Goal: Information Seeking & Learning: Check status

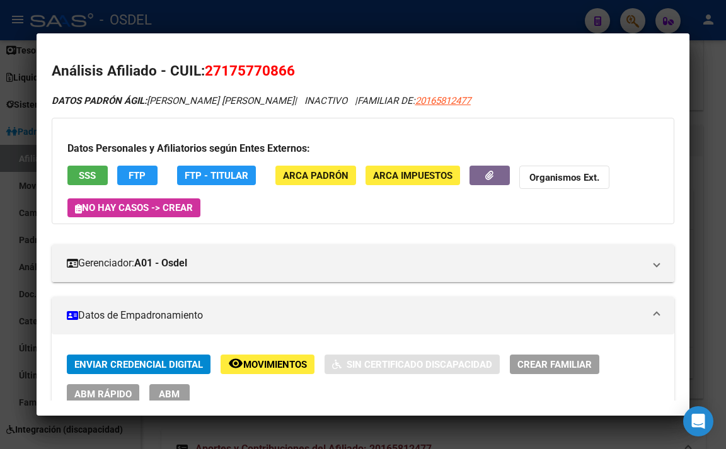
scroll to position [819, 0]
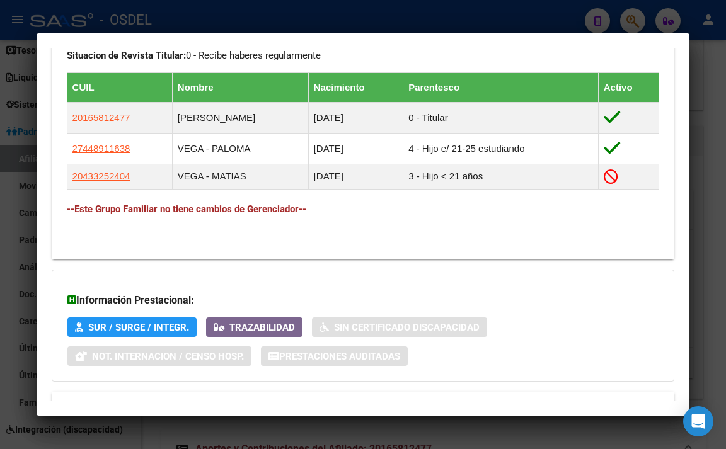
click at [449, 11] on div at bounding box center [363, 224] width 726 height 449
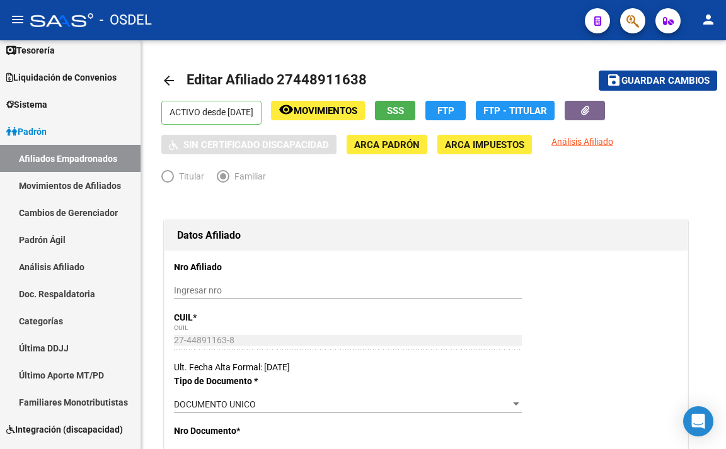
click at [636, 25] on icon "button" at bounding box center [632, 21] width 13 height 14
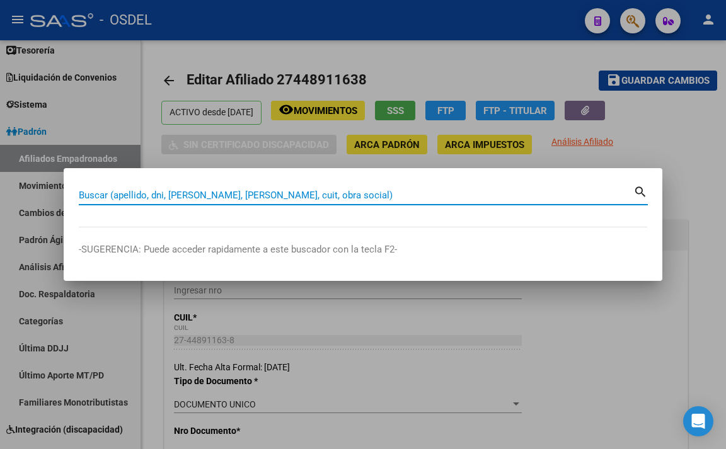
click at [317, 195] on input "Buscar (apellido, dni, [PERSON_NAME], [PERSON_NAME], cuit, obra social)" at bounding box center [356, 195] width 554 height 11
paste input "27332237409"
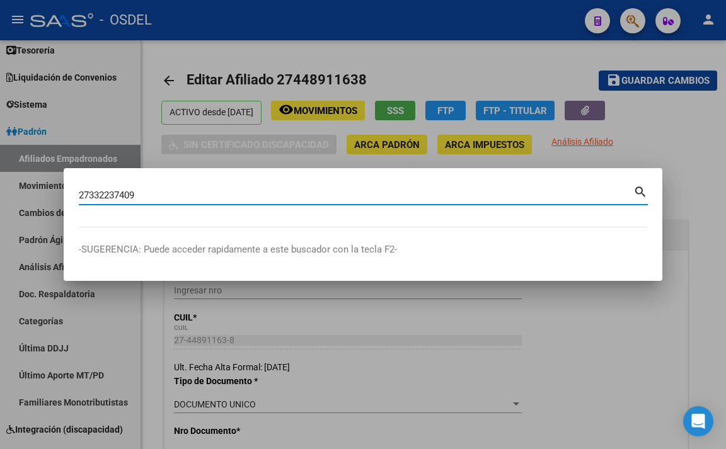
type input "27332237409"
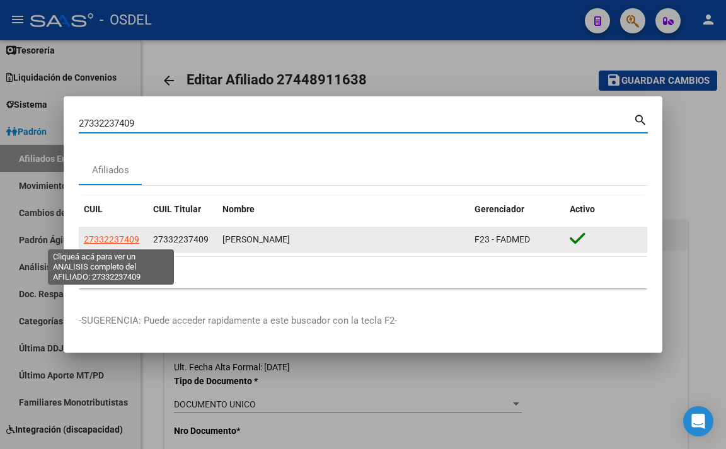
click at [117, 240] on span "27332237409" at bounding box center [111, 239] width 55 height 10
type textarea "27332237409"
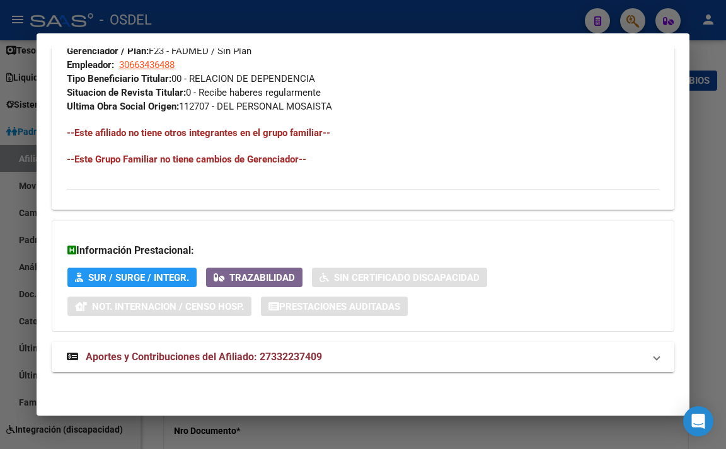
scroll to position [782, 0]
click at [287, 355] on span "Aportes y Contribuciones del Afiliado: 27332237409" at bounding box center [204, 357] width 236 height 12
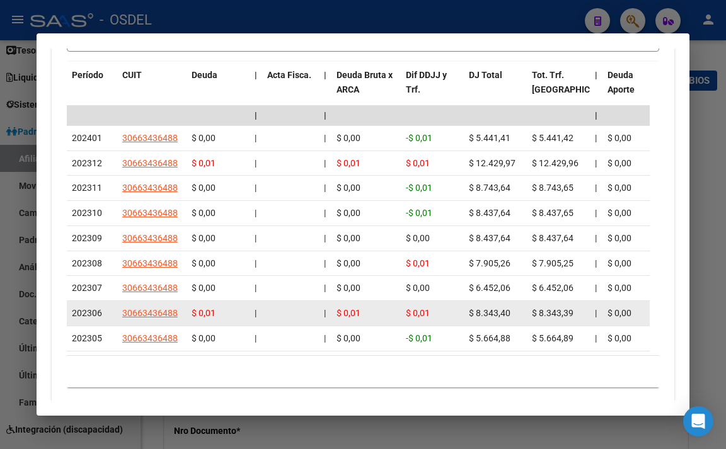
scroll to position [1062, 0]
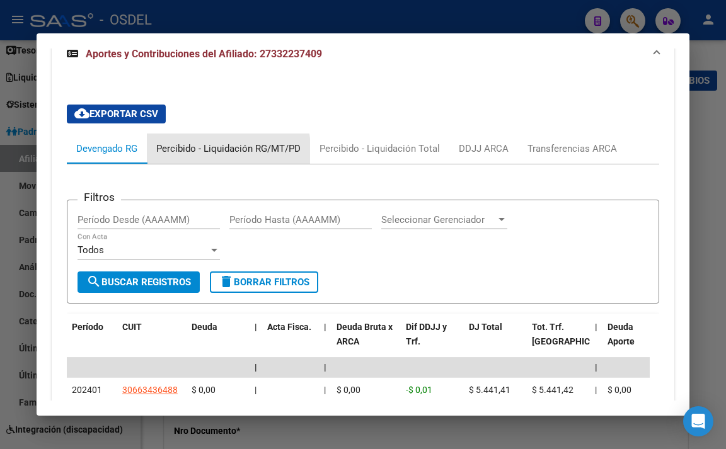
click at [198, 156] on div "Percibido - Liquidación RG/MT/PD" at bounding box center [228, 149] width 144 height 14
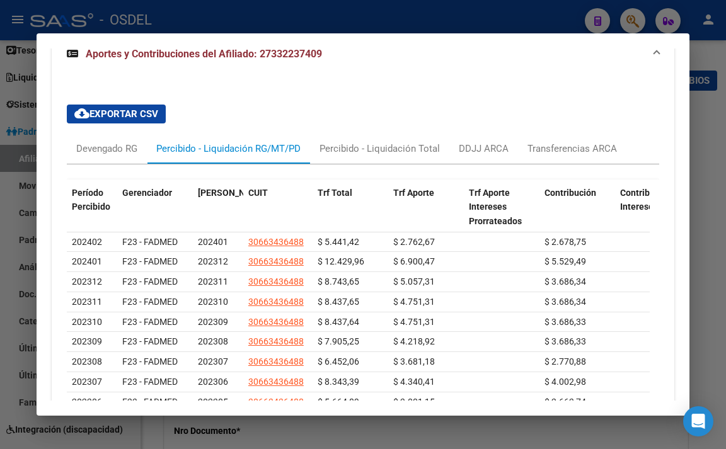
click at [324, 23] on div at bounding box center [363, 224] width 726 height 449
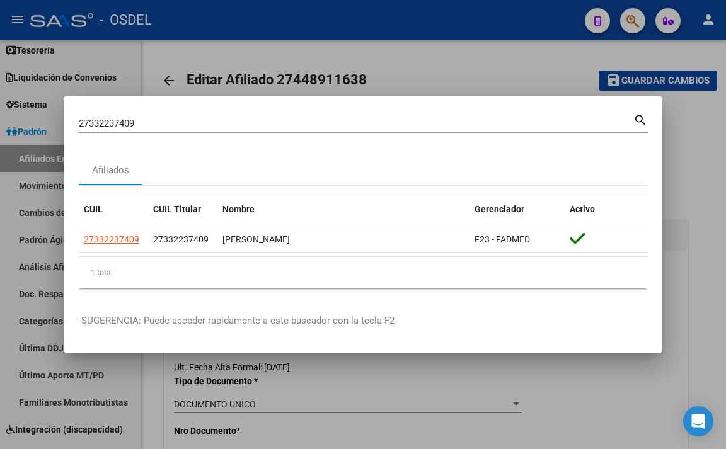
click at [413, 79] on div at bounding box center [363, 224] width 726 height 449
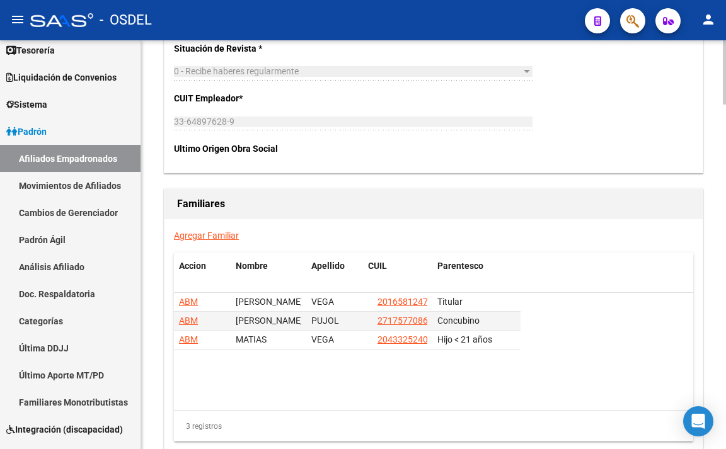
scroll to position [2142, 0]
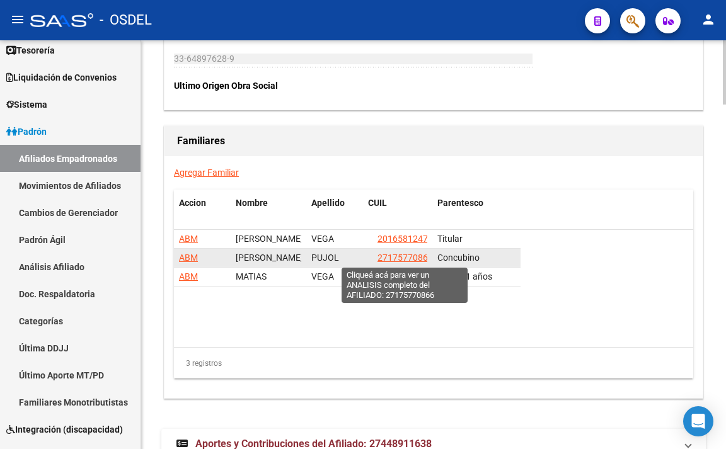
click at [405, 258] on span "27175770866" at bounding box center [404, 258] width 55 height 10
type textarea "27175770866"
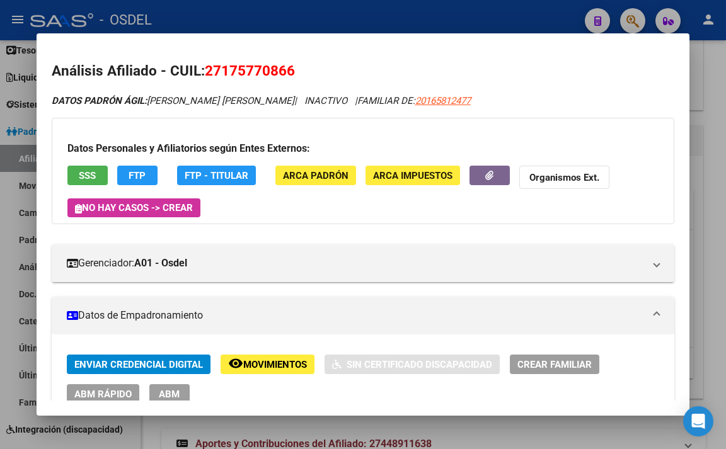
click at [95, 171] on span "SSS" at bounding box center [87, 175] width 17 height 11
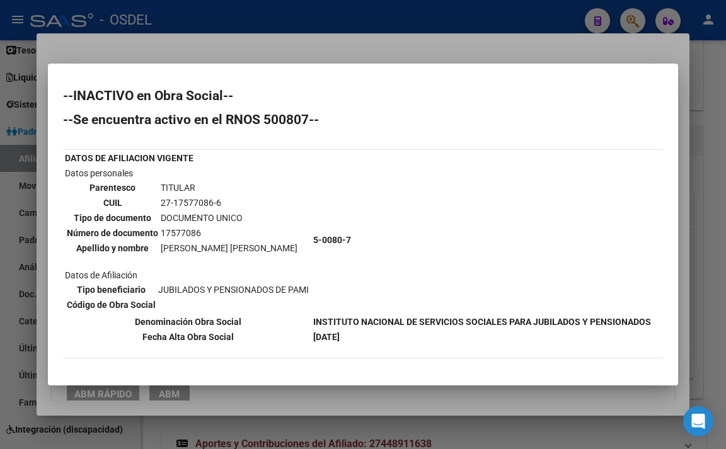
click at [399, 47] on div at bounding box center [363, 224] width 726 height 449
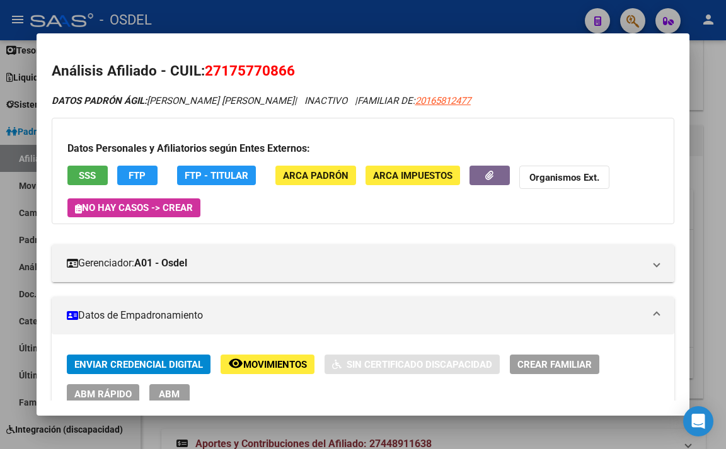
click at [139, 178] on span "FTP" at bounding box center [137, 175] width 17 height 11
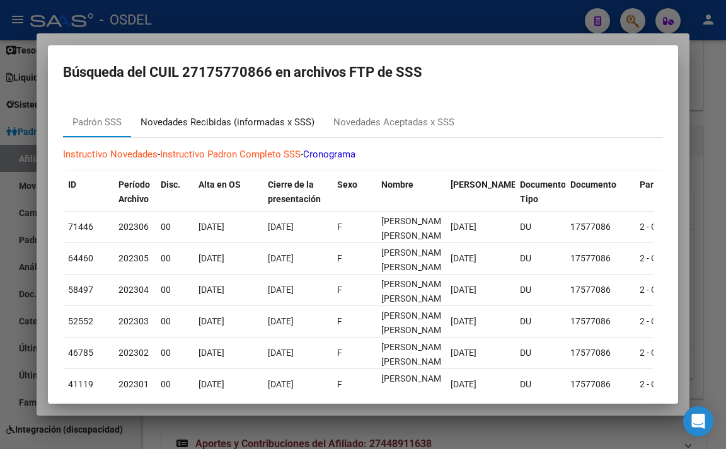
click at [290, 125] on div "Novedades Recibidas (informadas x SSS)" at bounding box center [228, 122] width 174 height 14
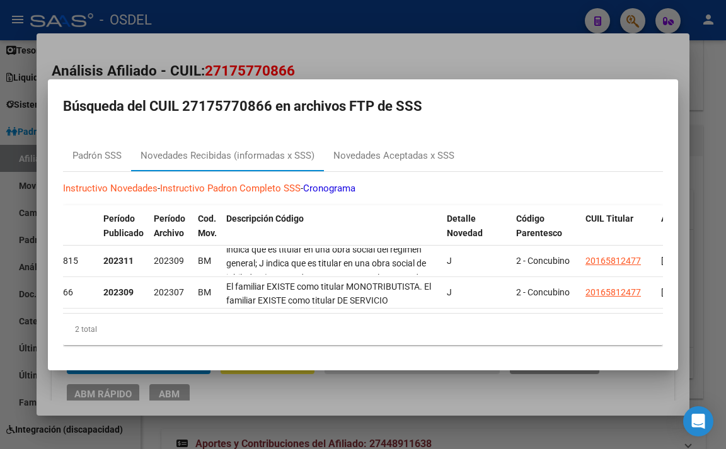
scroll to position [146, 0]
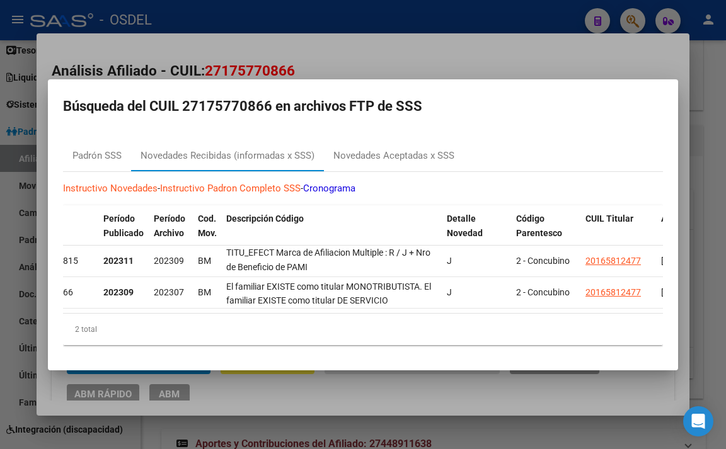
click at [450, 58] on div at bounding box center [363, 224] width 726 height 449
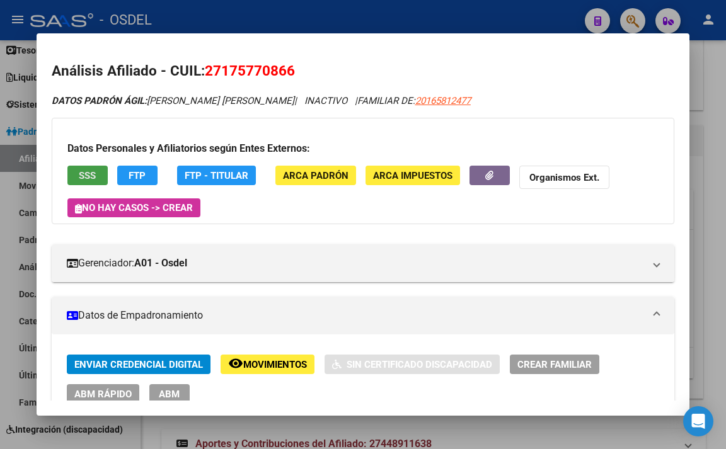
click at [84, 180] on span "SSS" at bounding box center [87, 175] width 17 height 11
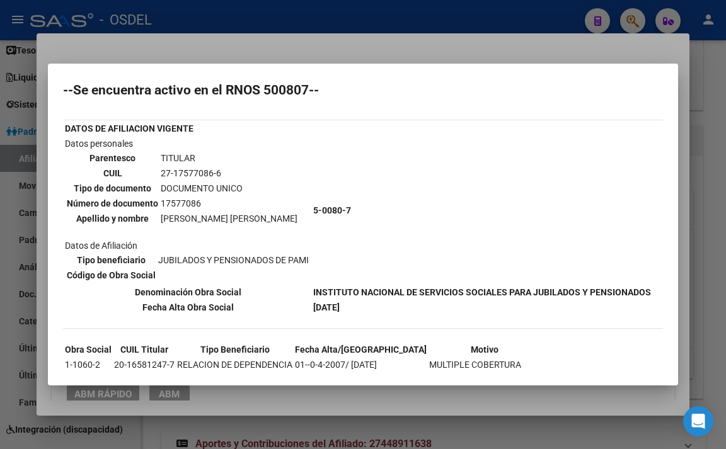
scroll to position [63, 0]
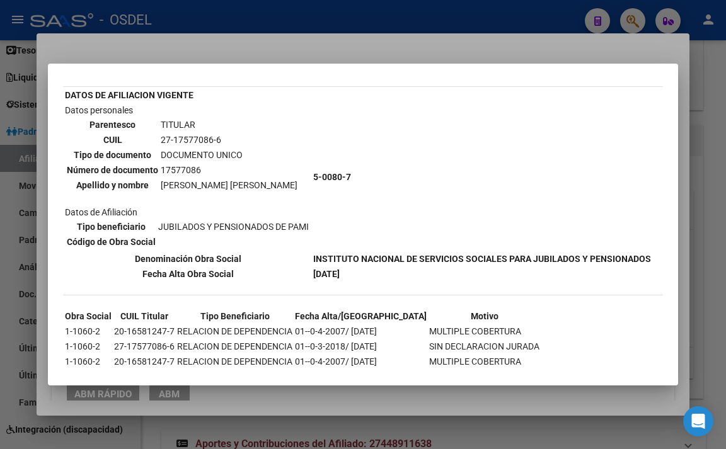
drag, startPoint x: 316, startPoint y: 175, endPoint x: 364, endPoint y: 182, distance: 48.4
click at [364, 182] on td "5-0080-7" at bounding box center [482, 176] width 339 height 147
click at [364, 183] on td "5-0080-7" at bounding box center [482, 176] width 339 height 147
drag, startPoint x: 361, startPoint y: 181, endPoint x: 308, endPoint y: 165, distance: 55.2
click at [308, 165] on tr "Datos personales Parentesco TITULAR CUIL 27-17577086-6 Tipo de documento DOCUME…" at bounding box center [357, 176] width 587 height 147
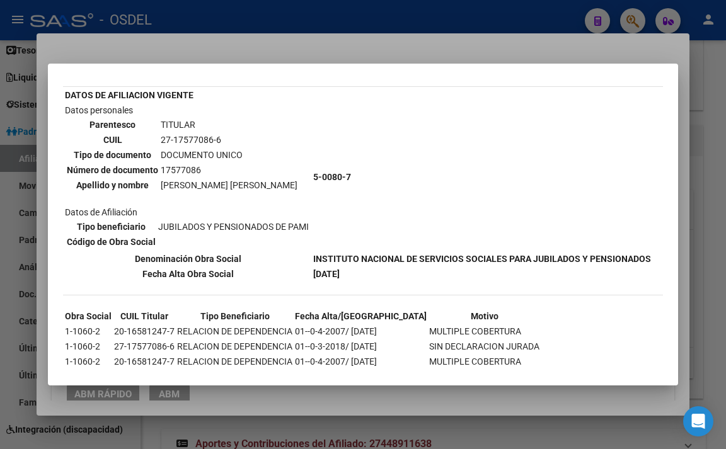
click at [398, 173] on td "5-0080-7" at bounding box center [482, 176] width 339 height 147
drag, startPoint x: 351, startPoint y: 175, endPoint x: 310, endPoint y: 169, distance: 41.3
click at [310, 169] on tr "Datos personales Parentesco TITULAR CUIL 27-17577086-6 Tipo de documento DOCUME…" at bounding box center [357, 176] width 587 height 147
click at [370, 175] on td "5-0080-7" at bounding box center [482, 176] width 339 height 147
drag, startPoint x: 312, startPoint y: 176, endPoint x: 355, endPoint y: 176, distance: 42.8
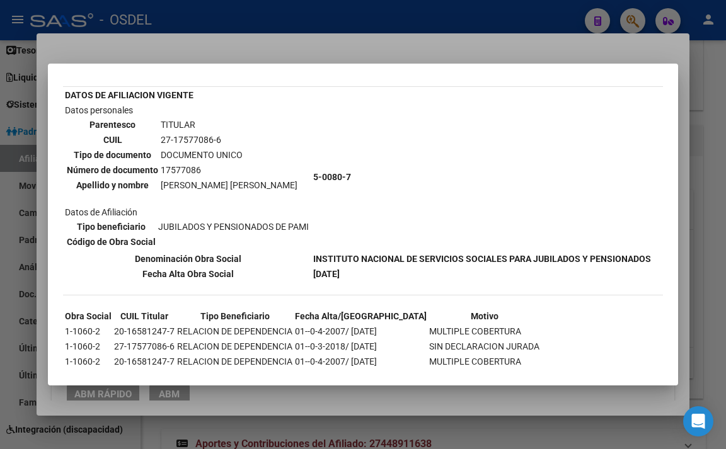
click at [355, 176] on td "5-0080-7" at bounding box center [482, 176] width 339 height 147
copy b "5-0080-7"
click at [360, 121] on td "5-0080-7" at bounding box center [482, 176] width 339 height 147
click at [381, 45] on div at bounding box center [363, 224] width 726 height 449
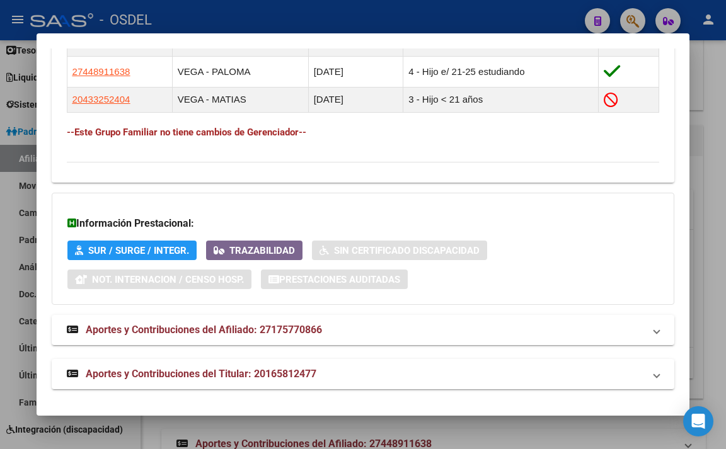
scroll to position [899, 0]
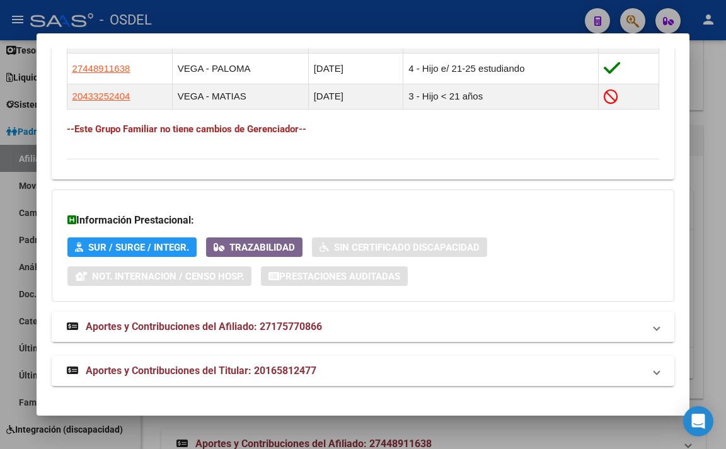
click at [351, 340] on mat-expansion-panel-header "Aportes y Contribuciones del Afiliado: 27175770866" at bounding box center [363, 327] width 623 height 30
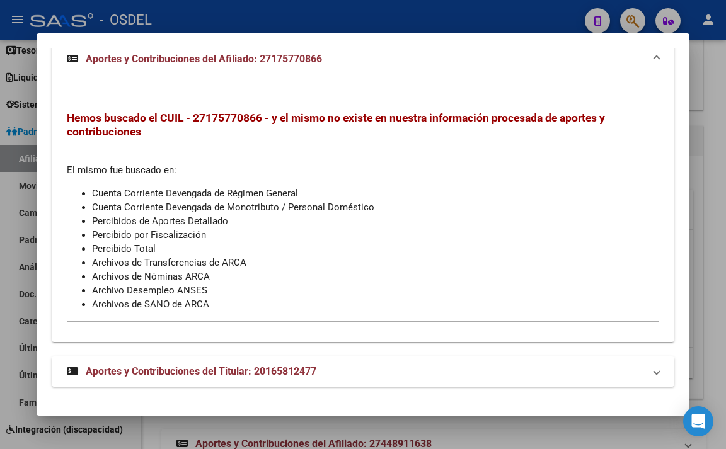
click at [352, 365] on mat-panel-title "Aportes y Contribuciones del Titular: 20165812477" at bounding box center [356, 371] width 578 height 15
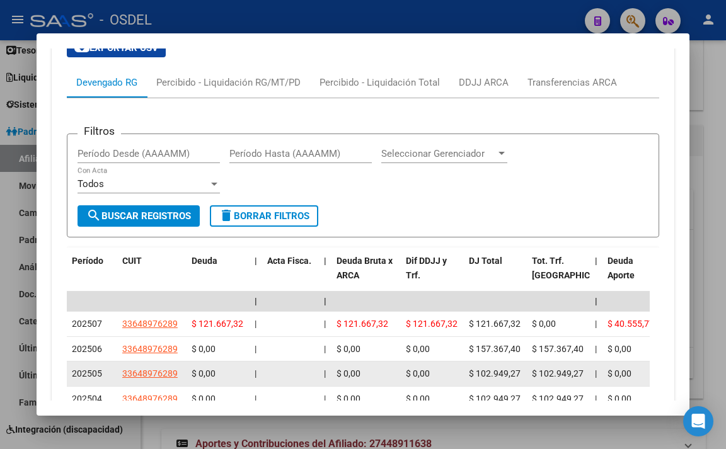
scroll to position [1498, 0]
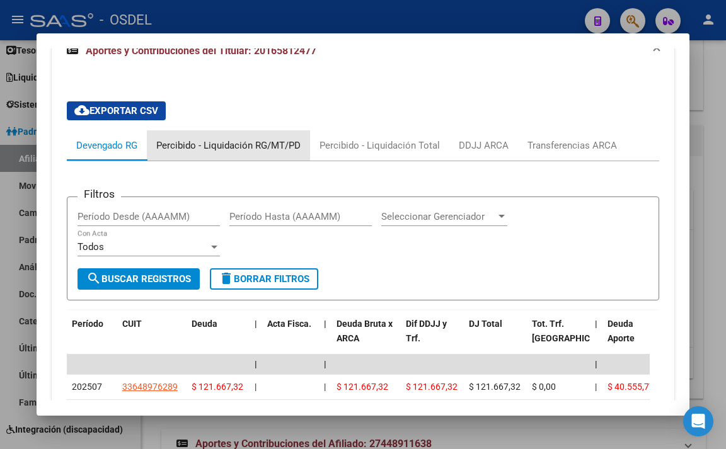
click at [259, 149] on div "Percibido - Liquidación RG/MT/PD" at bounding box center [228, 146] width 144 height 14
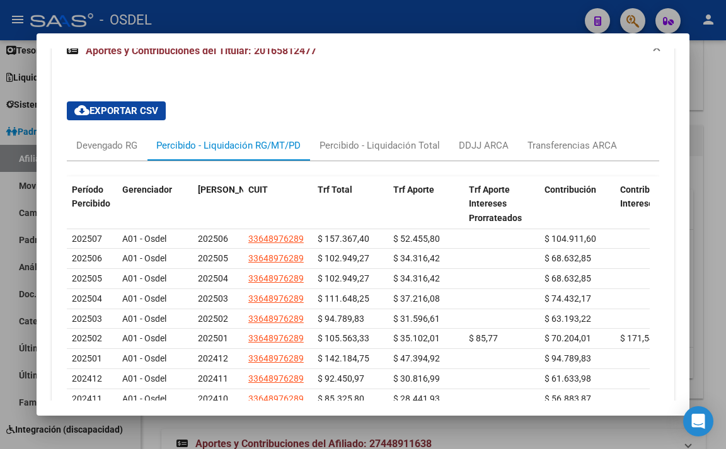
click at [362, 10] on div at bounding box center [363, 224] width 726 height 449
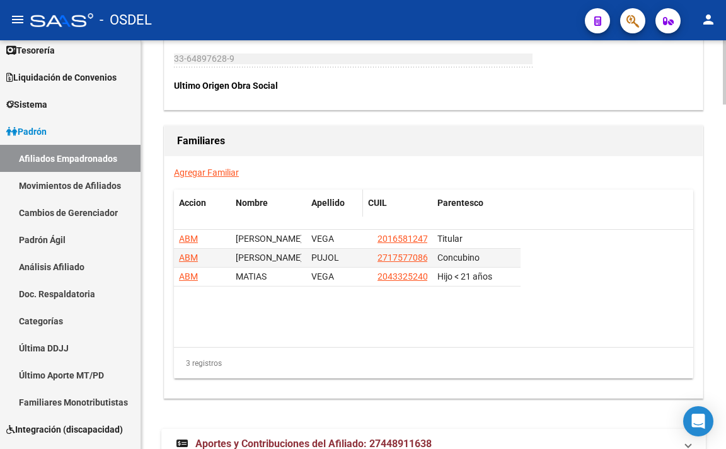
scroll to position [2198, 0]
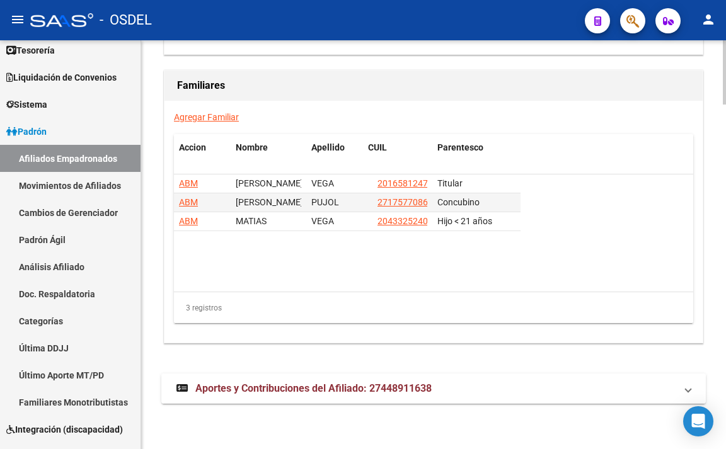
click at [383, 392] on span "Aportes y Contribuciones del Afiliado: 27448911638" at bounding box center [313, 388] width 236 height 12
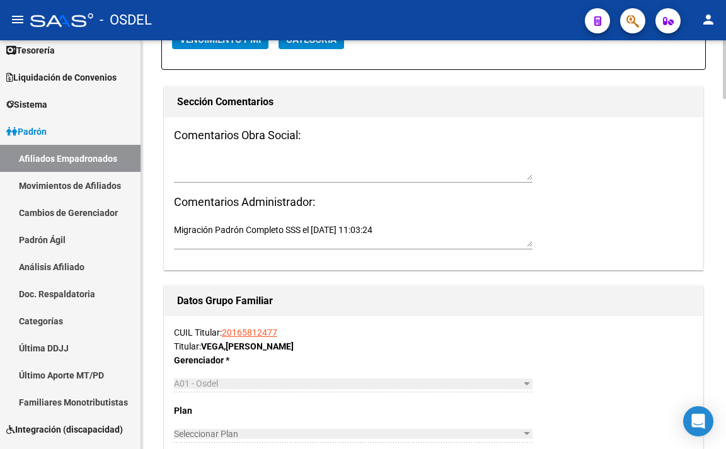
scroll to position [1575, 0]
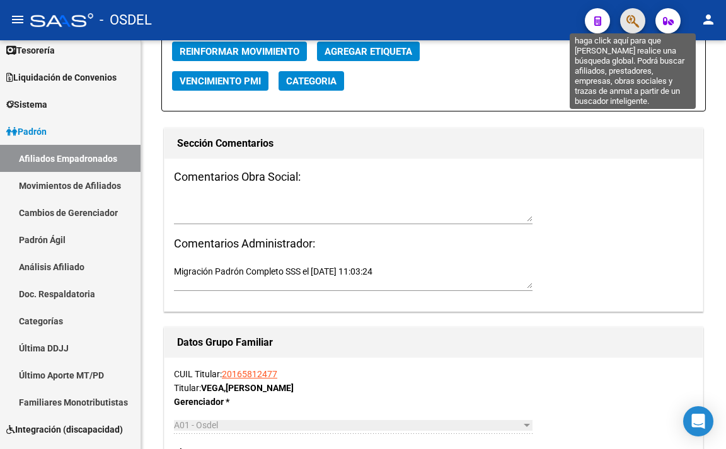
click at [637, 25] on icon "button" at bounding box center [632, 21] width 13 height 14
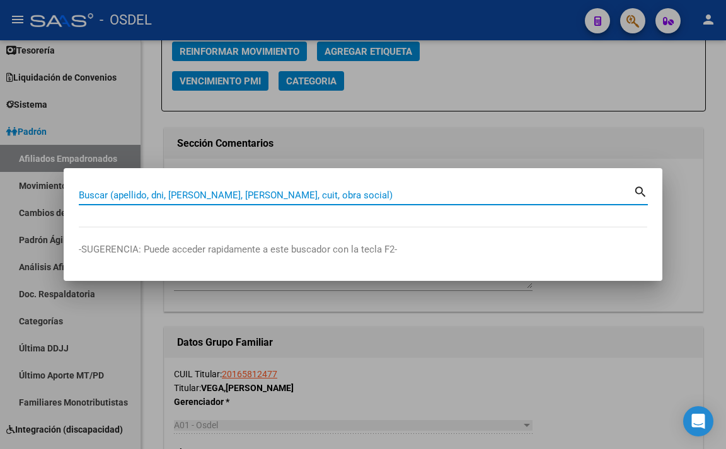
click at [376, 200] on input "Buscar (apellido, dni, [PERSON_NAME], [PERSON_NAME], cuit, obra social)" at bounding box center [356, 195] width 554 height 11
paste input "18908169"
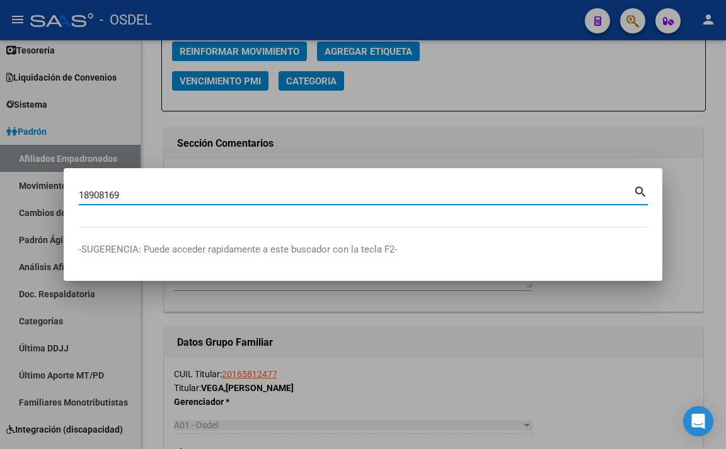
type input "18908169"
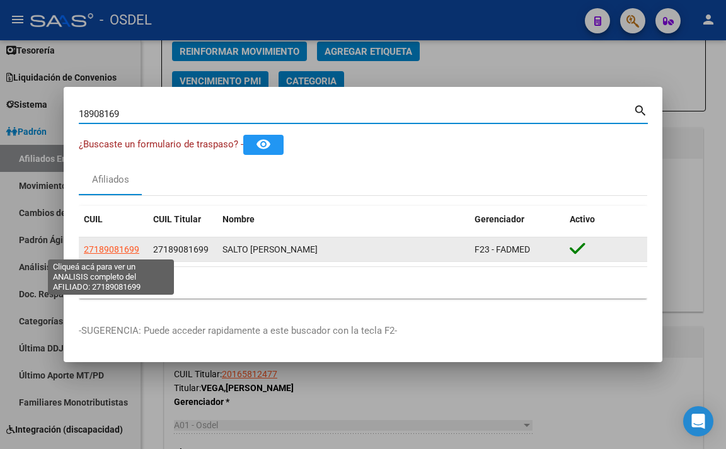
click at [105, 250] on span "27189081699" at bounding box center [111, 249] width 55 height 10
type textarea "27189081699"
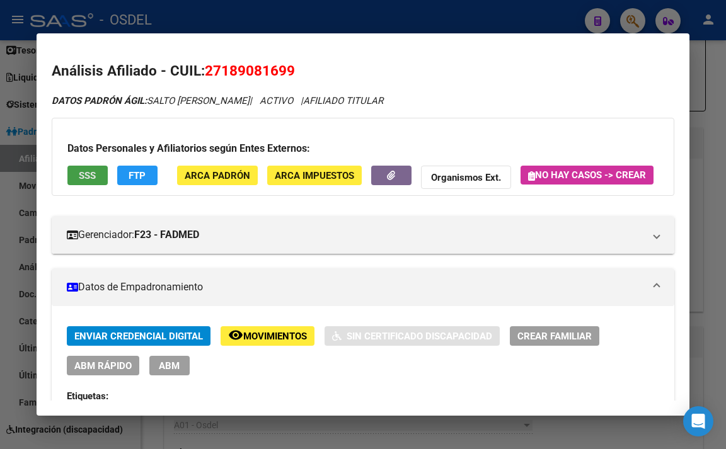
click at [81, 171] on span "SSS" at bounding box center [87, 175] width 17 height 11
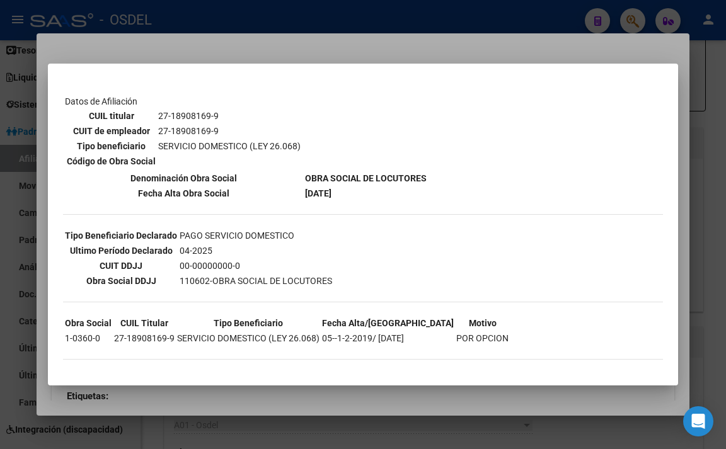
scroll to position [198, 0]
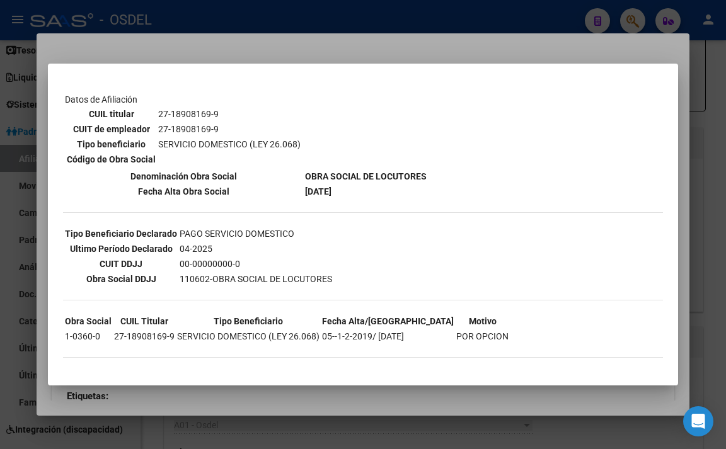
click at [423, 49] on div at bounding box center [363, 224] width 726 height 449
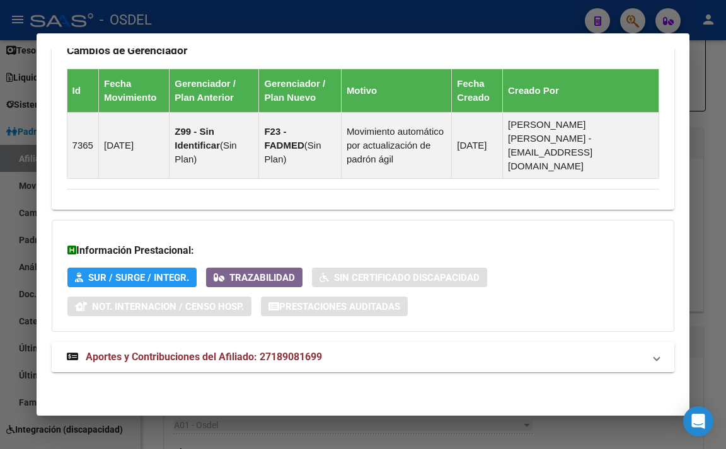
scroll to position [902, 0]
click at [367, 357] on mat-panel-title "Aportes y Contribuciones del Afiliado: 27189081699" at bounding box center [356, 357] width 578 height 15
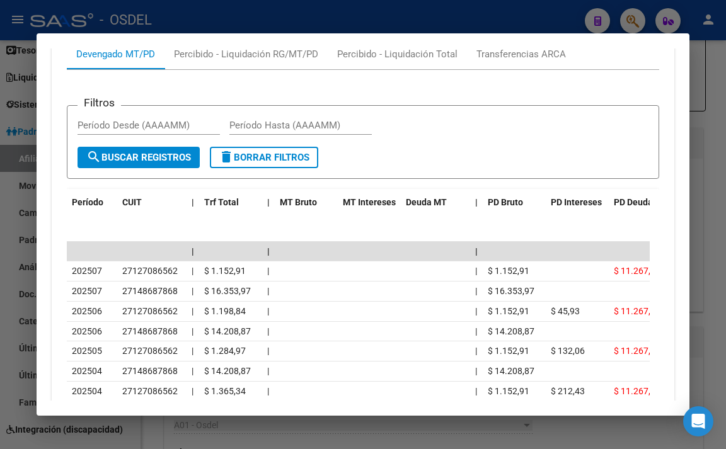
scroll to position [1291, 0]
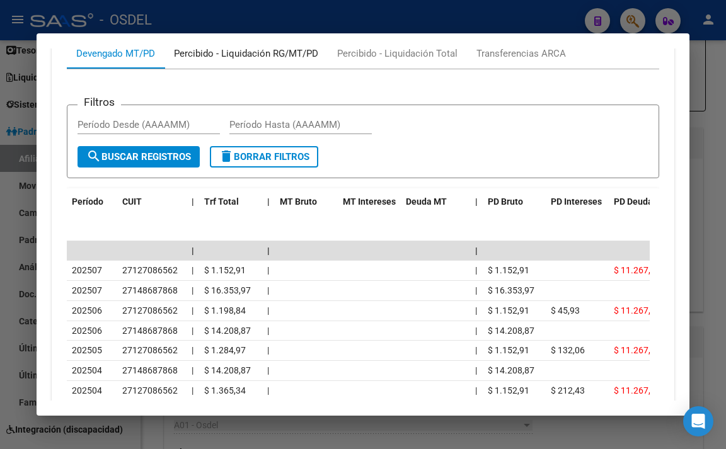
click at [251, 60] on div "Percibido - Liquidación RG/MT/PD" at bounding box center [246, 54] width 144 height 14
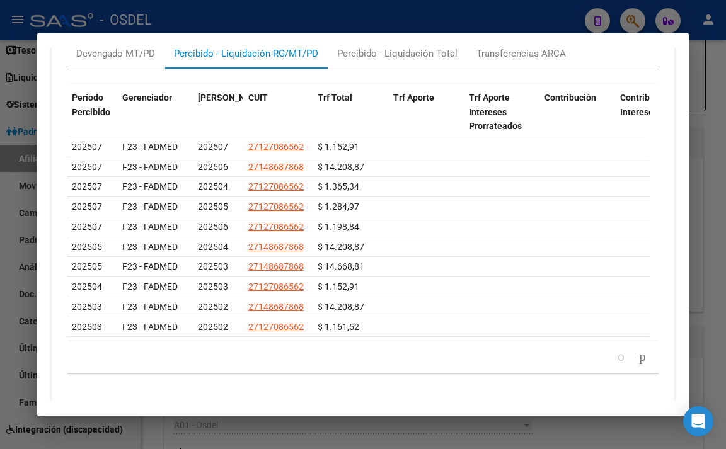
click at [345, 18] on div at bounding box center [363, 224] width 726 height 449
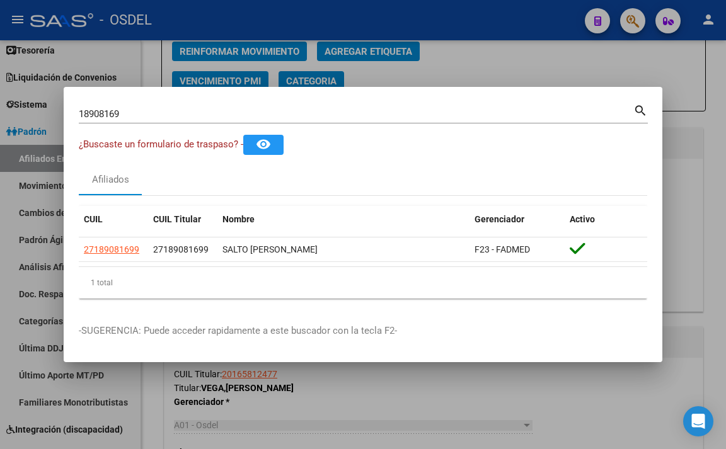
click at [451, 73] on div at bounding box center [363, 224] width 726 height 449
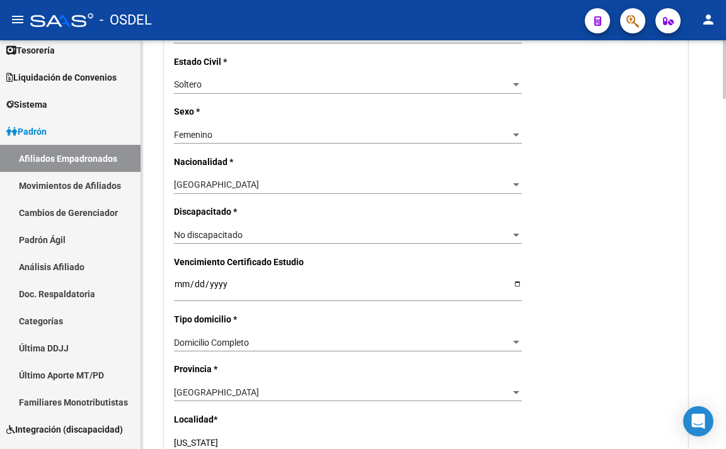
scroll to position [504, 0]
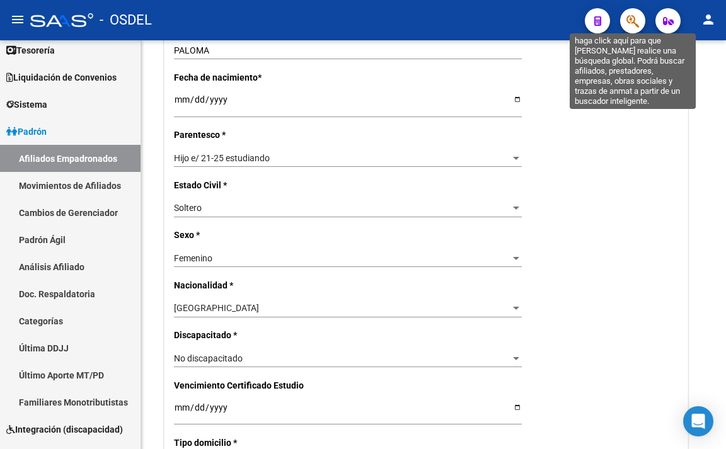
click at [632, 23] on icon "button" at bounding box center [632, 21] width 13 height 14
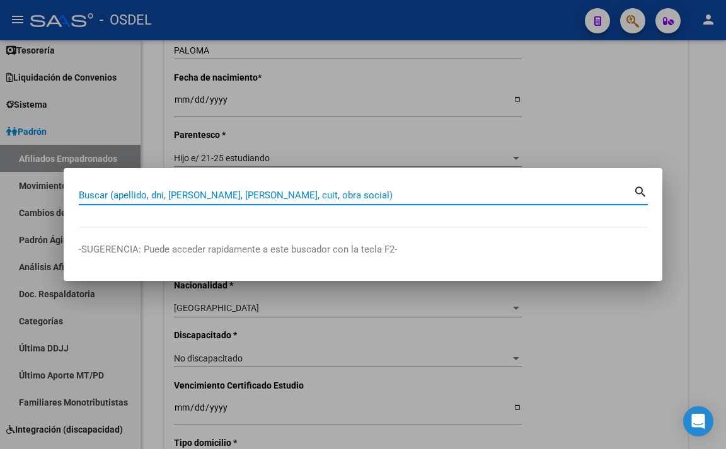
click at [280, 195] on input "Buscar (apellido, dni, [PERSON_NAME], [PERSON_NAME], cuit, obra social)" at bounding box center [356, 195] width 554 height 11
paste input "27189081699"
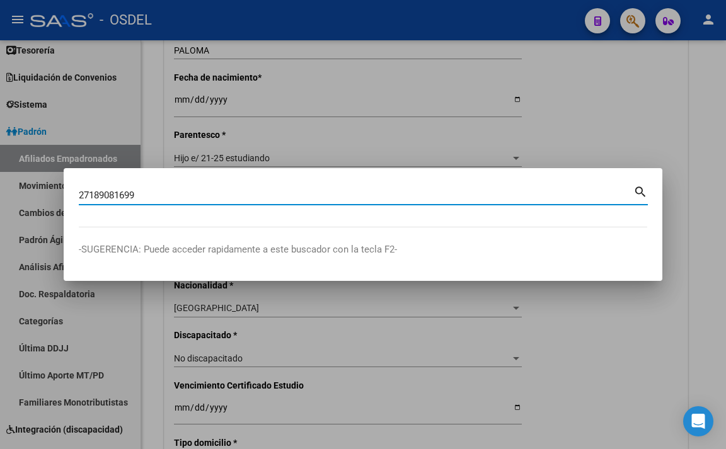
type input "27189081699"
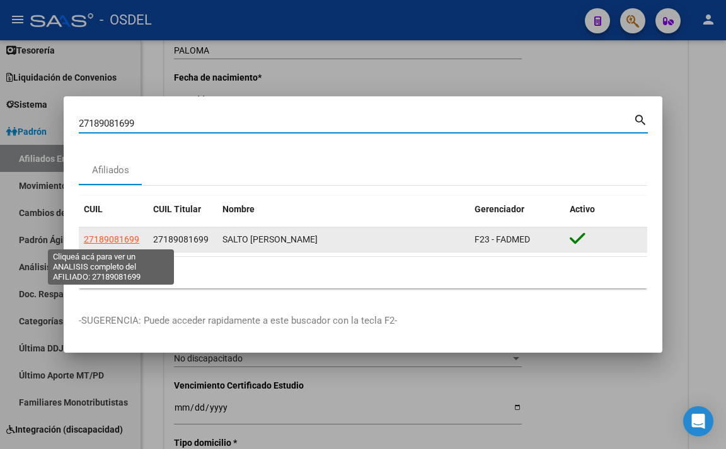
click at [129, 238] on span "27189081699" at bounding box center [111, 239] width 55 height 10
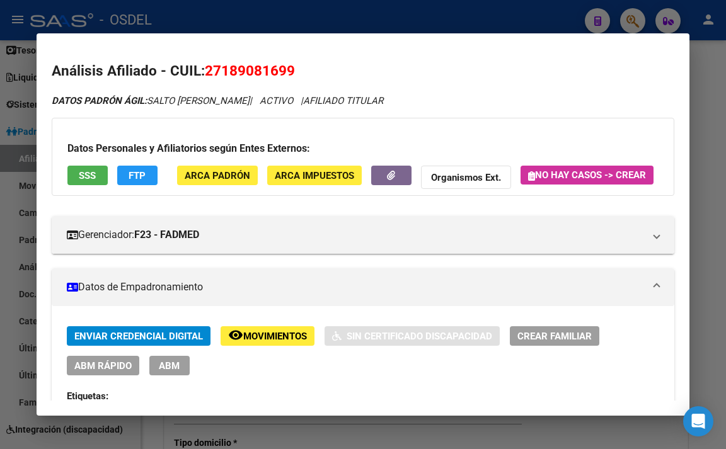
click at [138, 175] on span "FTP" at bounding box center [137, 175] width 17 height 11
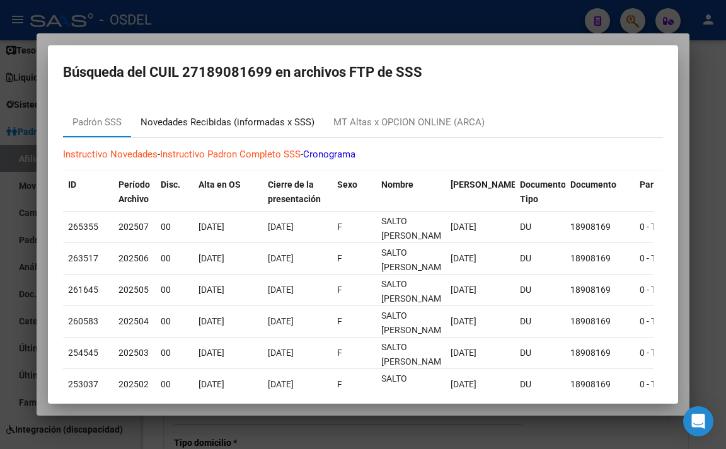
click at [260, 118] on div "Novedades Recibidas (informadas x SSS)" at bounding box center [228, 122] width 174 height 14
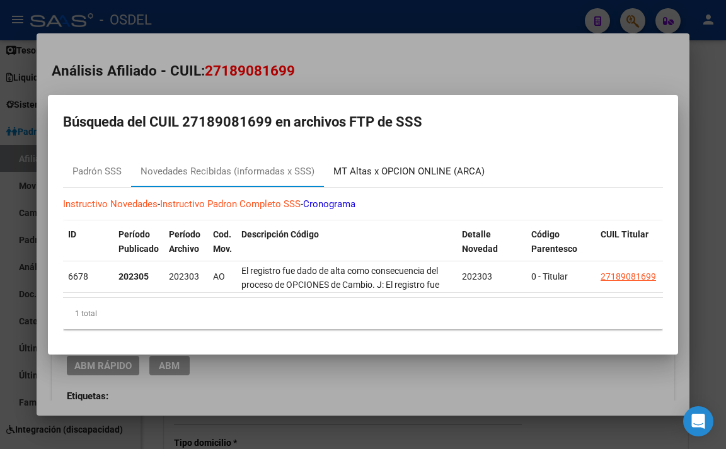
click at [399, 169] on div "MT Altas x OPCION ONLINE (ARCA)" at bounding box center [408, 171] width 151 height 14
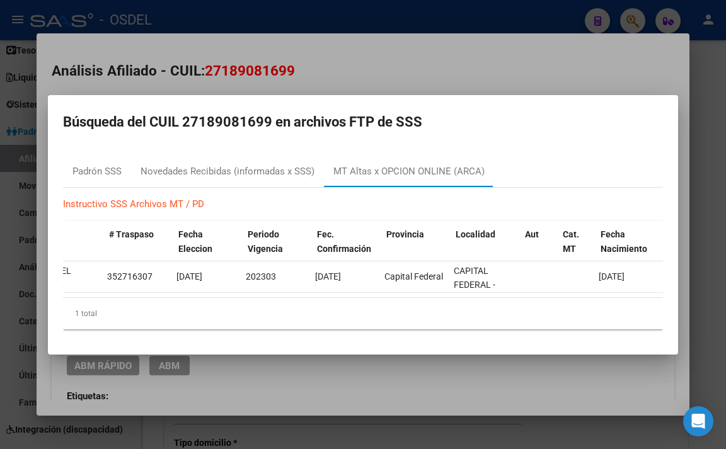
scroll to position [0, 0]
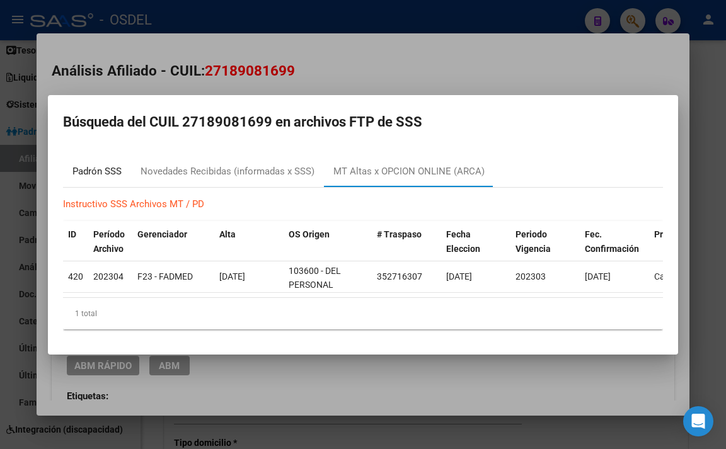
click at [112, 164] on div "Padrón SSS" at bounding box center [96, 171] width 49 height 14
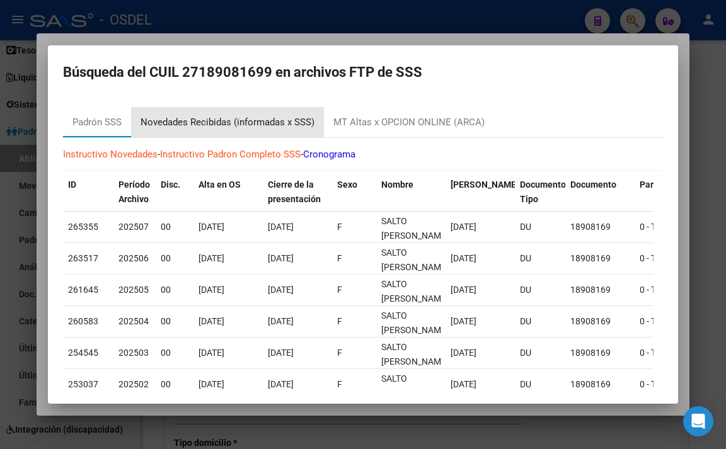
click at [202, 124] on div "Novedades Recibidas (informadas x SSS)" at bounding box center [228, 122] width 174 height 14
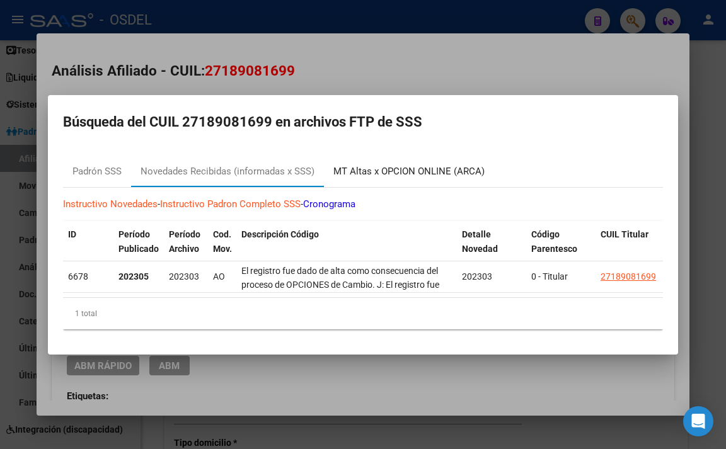
click at [372, 168] on div "MT Altas x OPCION ONLINE (ARCA)" at bounding box center [408, 171] width 151 height 14
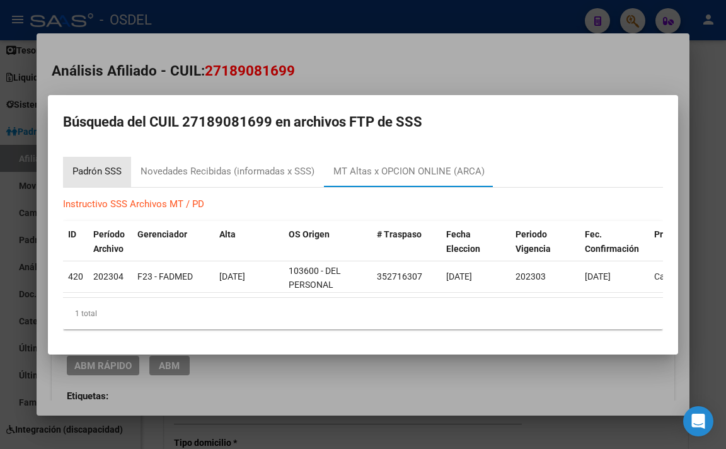
click at [98, 169] on div "Padrón SSS" at bounding box center [96, 171] width 49 height 14
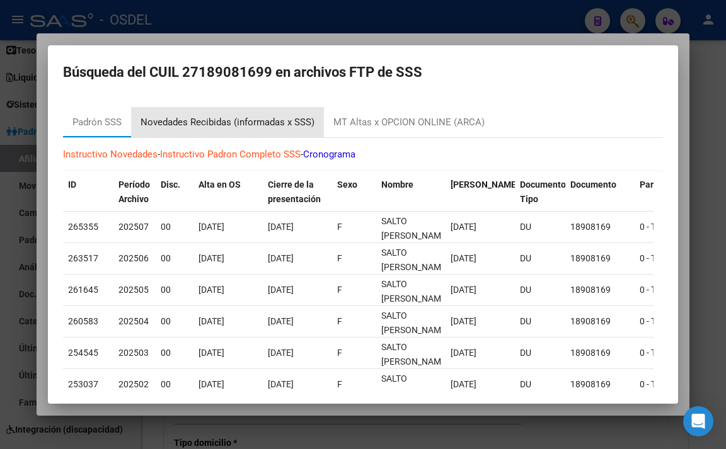
click at [283, 124] on div "Novedades Recibidas (informadas x SSS)" at bounding box center [228, 122] width 174 height 14
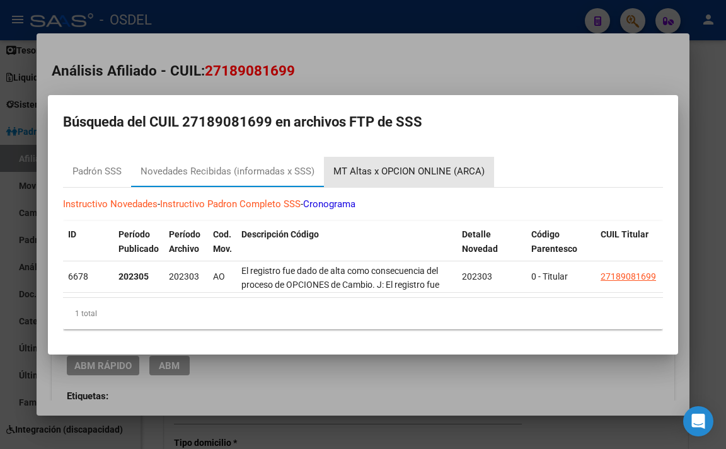
click at [437, 173] on div "MT Altas x OPCION ONLINE (ARCA)" at bounding box center [408, 171] width 151 height 14
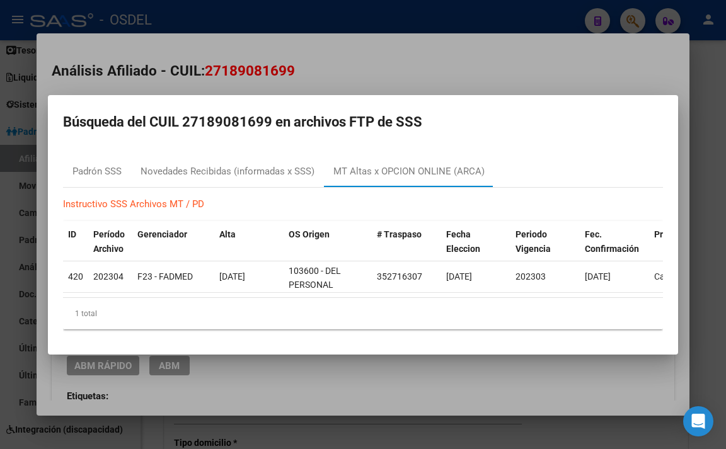
click at [546, 77] on div at bounding box center [363, 224] width 726 height 449
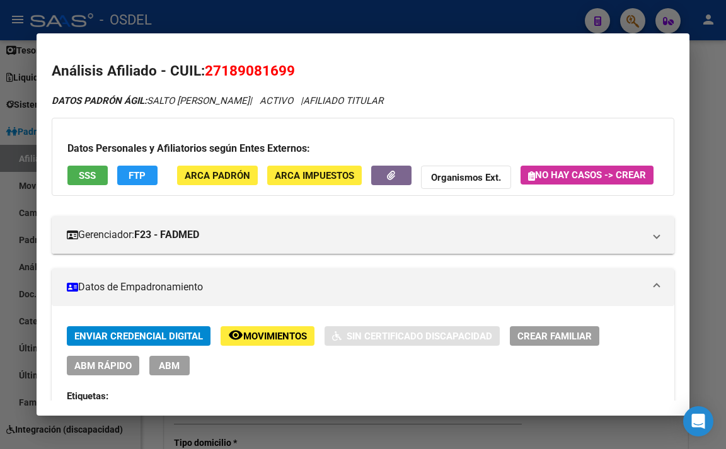
click at [529, 21] on div at bounding box center [363, 224] width 726 height 449
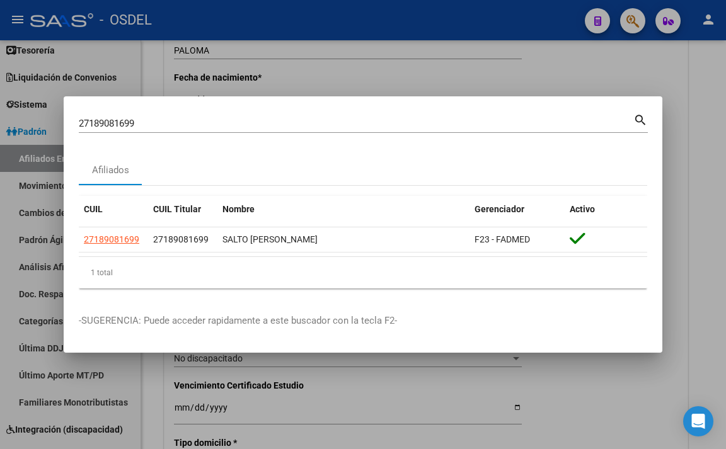
click at [544, 73] on div at bounding box center [363, 224] width 726 height 449
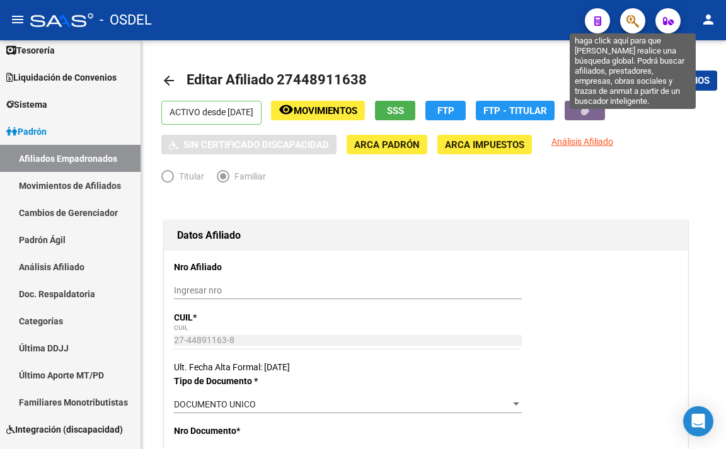
click at [631, 20] on icon "button" at bounding box center [632, 21] width 13 height 14
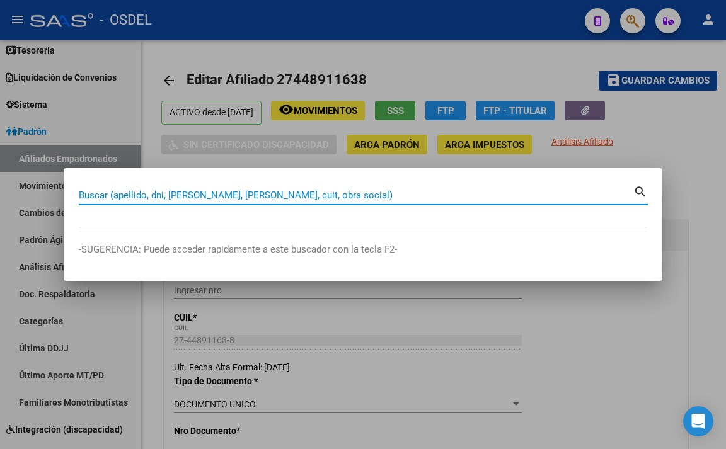
click at [354, 197] on input "Buscar (apellido, dni, [PERSON_NAME], [PERSON_NAME], cuit, obra social)" at bounding box center [356, 195] width 554 height 11
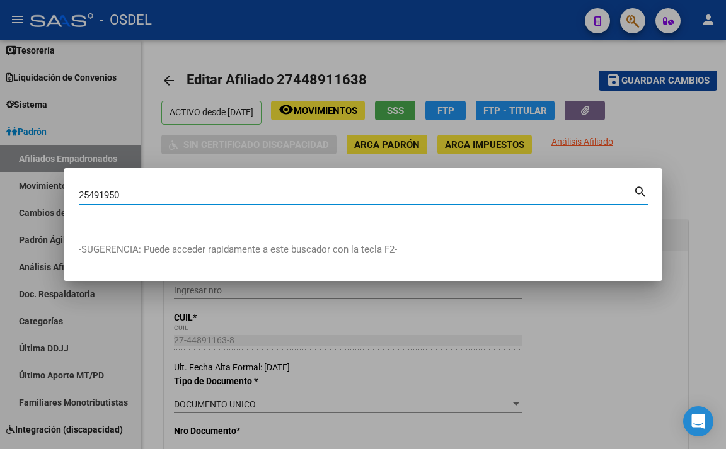
type input "25491950"
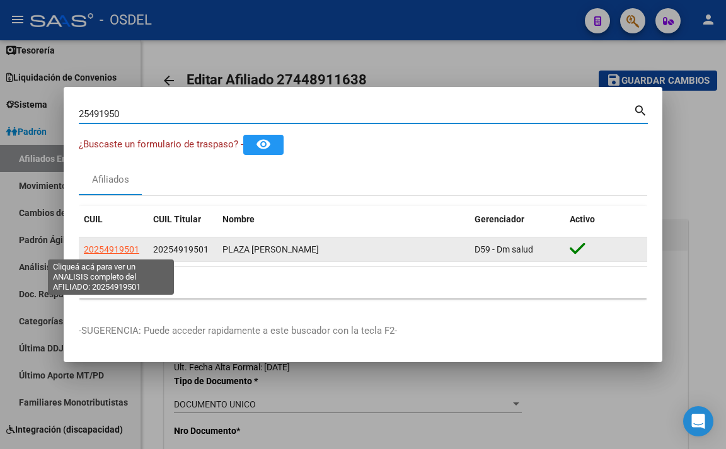
click at [115, 246] on span "20254919501" at bounding box center [111, 249] width 55 height 10
type textarea "20254919501"
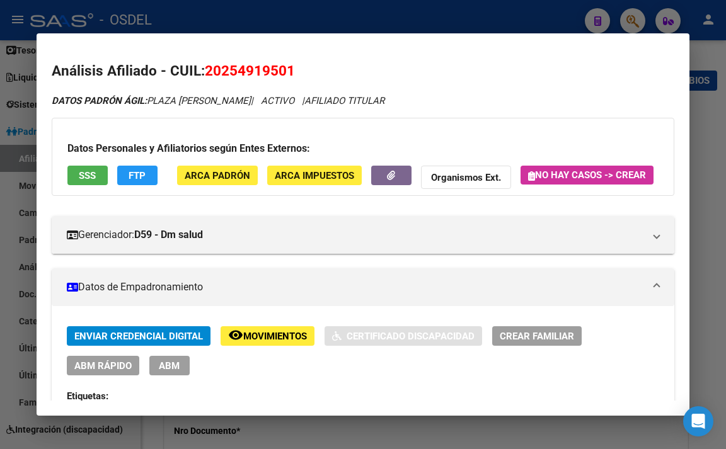
click at [98, 178] on button "SSS" at bounding box center [87, 176] width 40 height 20
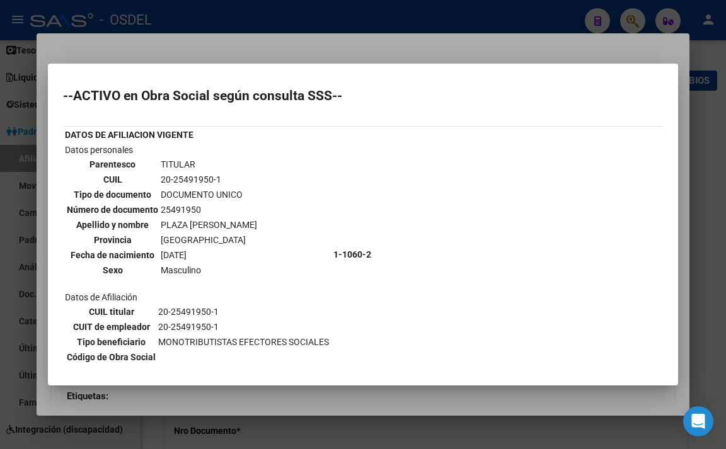
click at [379, 55] on div at bounding box center [363, 224] width 726 height 449
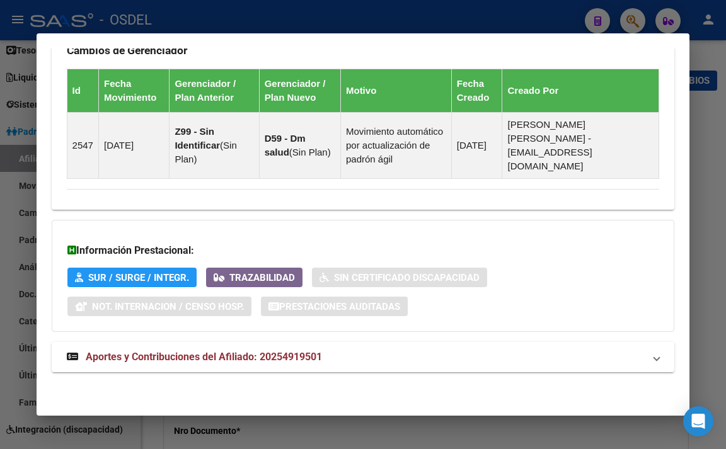
scroll to position [902, 0]
click at [292, 357] on span "Aportes y Contribuciones del Afiliado: 20254919501" at bounding box center [204, 357] width 236 height 12
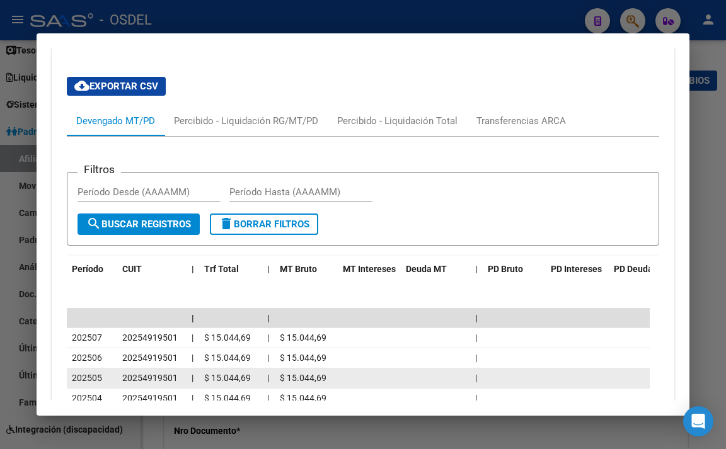
scroll to position [1161, 0]
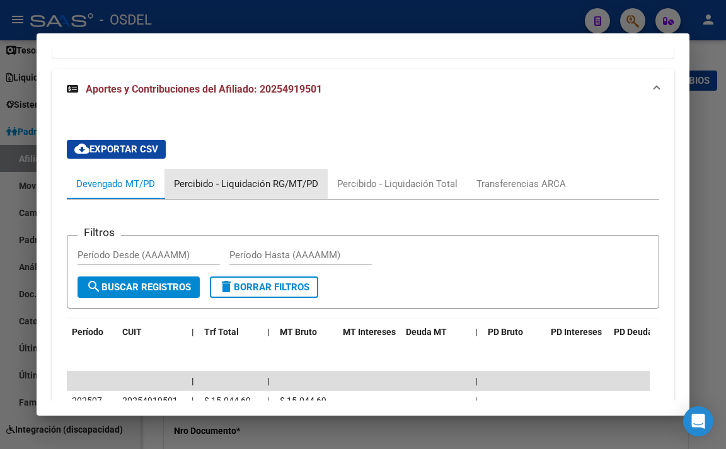
click at [255, 191] on div "Percibido - Liquidación RG/MT/PD" at bounding box center [246, 184] width 144 height 14
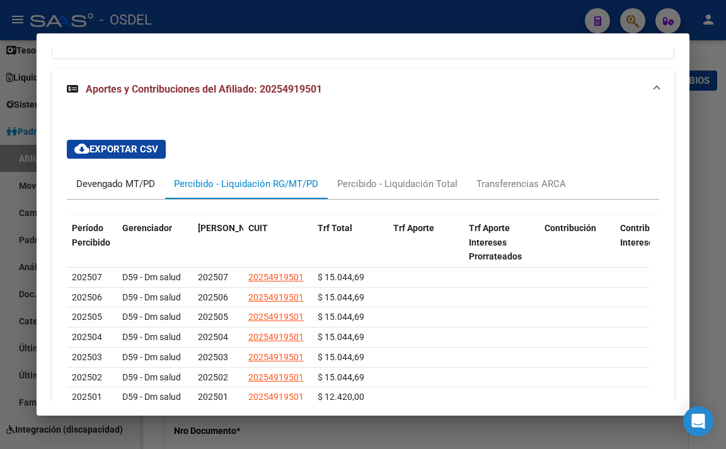
click at [149, 191] on div "Devengado MT/PD" at bounding box center [115, 184] width 79 height 14
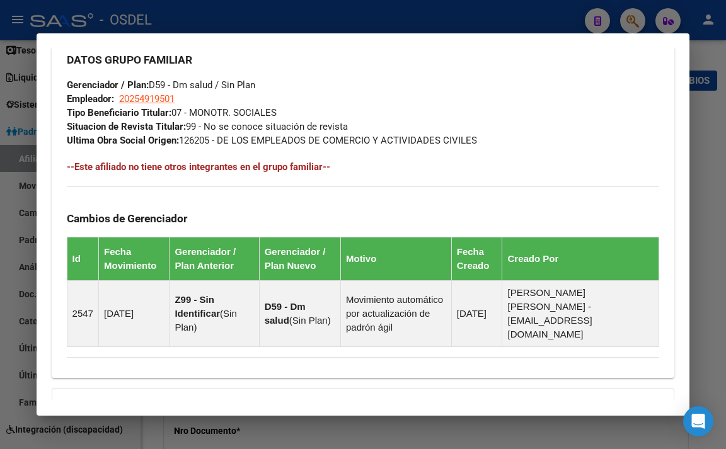
scroll to position [657, 0]
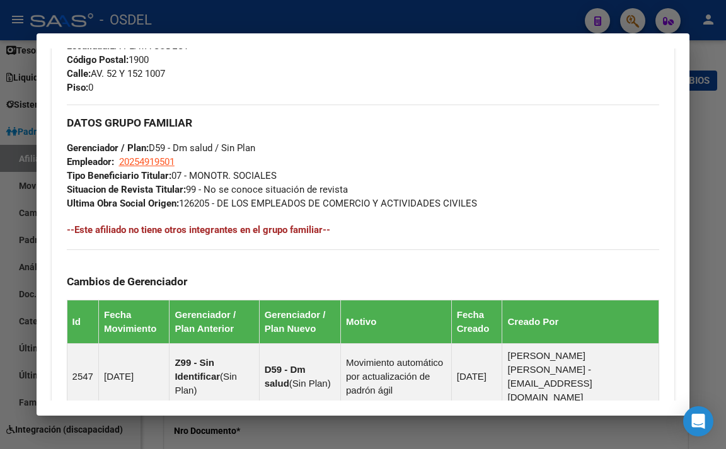
drag, startPoint x: 195, startPoint y: 204, endPoint x: 294, endPoint y: 204, distance: 98.9
click at [294, 204] on div "DATOS GRUPO FAMILIAR Gerenciador / Plan: D59 - Dm salud / Sin Plan Empleador: 2…" at bounding box center [363, 158] width 593 height 106
click at [339, 196] on div "DATOS GRUPO FAMILIAR Gerenciador / Plan: D59 - Dm salud / Sin Plan Empleador: 2…" at bounding box center [363, 158] width 593 height 106
click at [277, 181] on span "Tipo Beneficiario Titular: 07 - MONOTR. SOCIALES" at bounding box center [172, 175] width 210 height 11
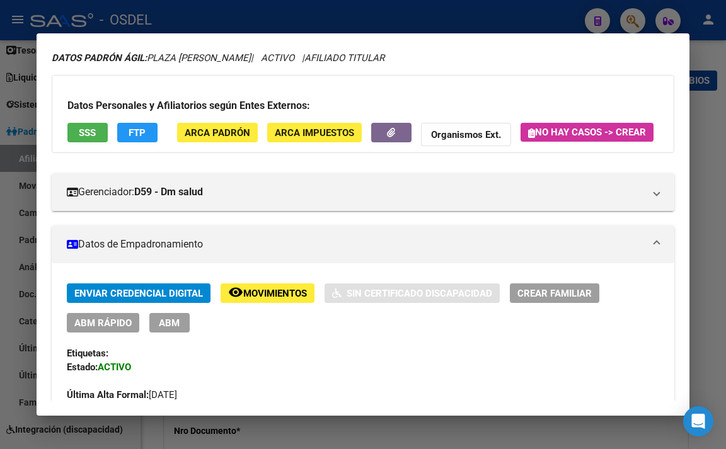
scroll to position [0, 0]
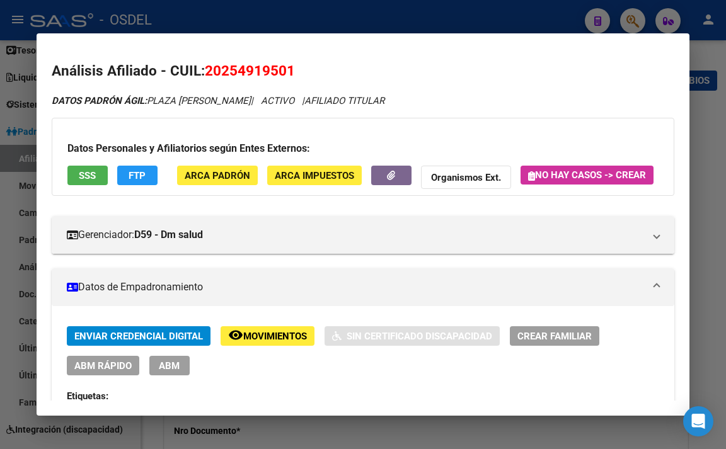
click at [223, 180] on span "ARCA Padrón" at bounding box center [218, 175] width 66 height 11
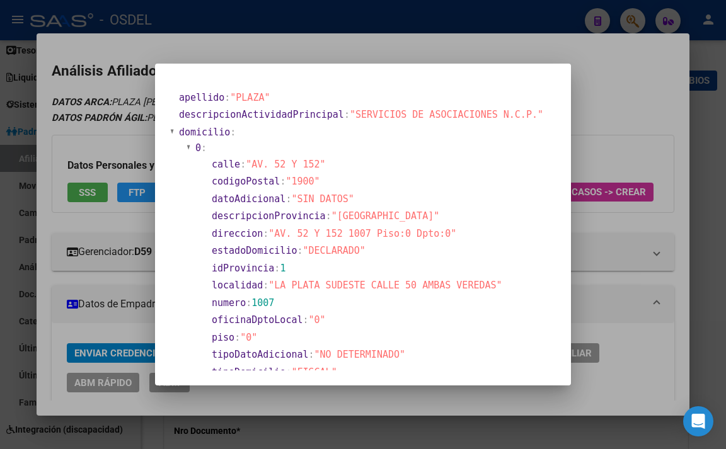
click at [589, 113] on div at bounding box center [363, 224] width 726 height 449
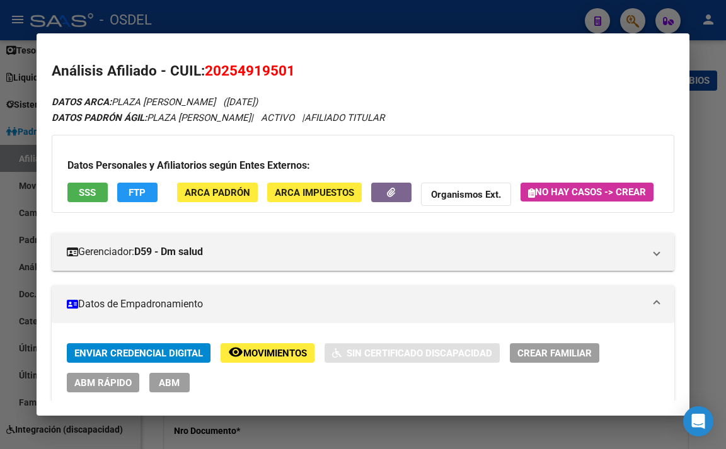
click at [141, 189] on span "FTP" at bounding box center [137, 192] width 17 height 11
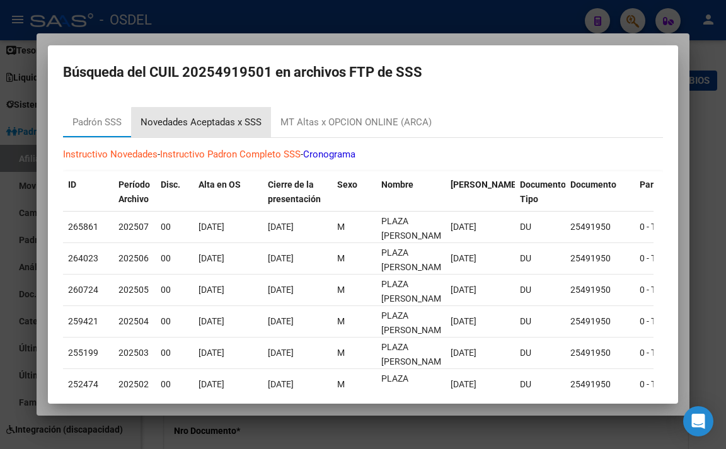
click at [243, 129] on div "Novedades Aceptadas x SSS" at bounding box center [201, 122] width 121 height 14
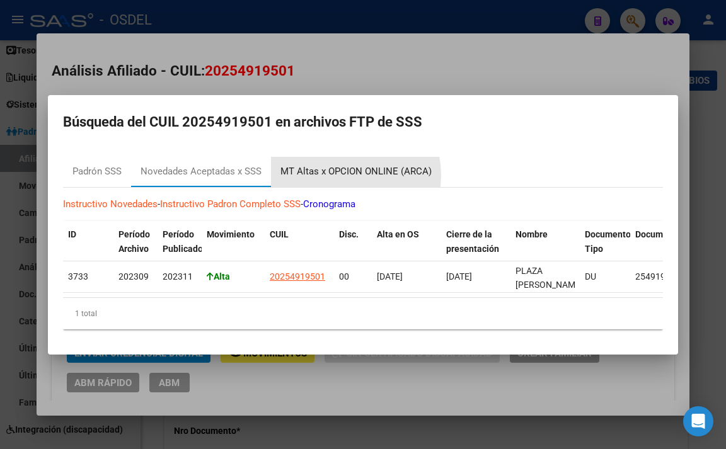
click at [335, 171] on div "MT Altas x OPCION ONLINE (ARCA)" at bounding box center [355, 171] width 151 height 14
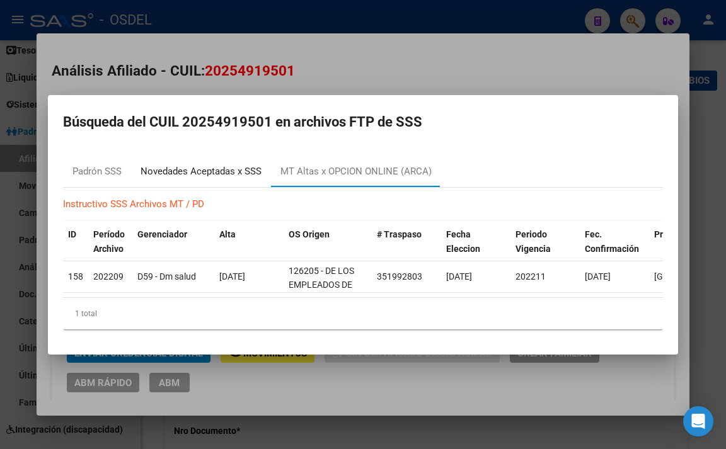
click at [247, 173] on div "Novedades Aceptadas x SSS" at bounding box center [201, 171] width 121 height 14
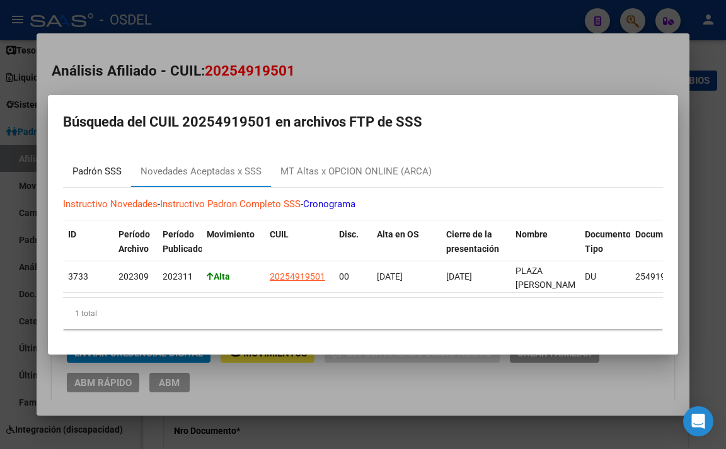
click at [93, 169] on div "Padrón SSS" at bounding box center [96, 171] width 49 height 14
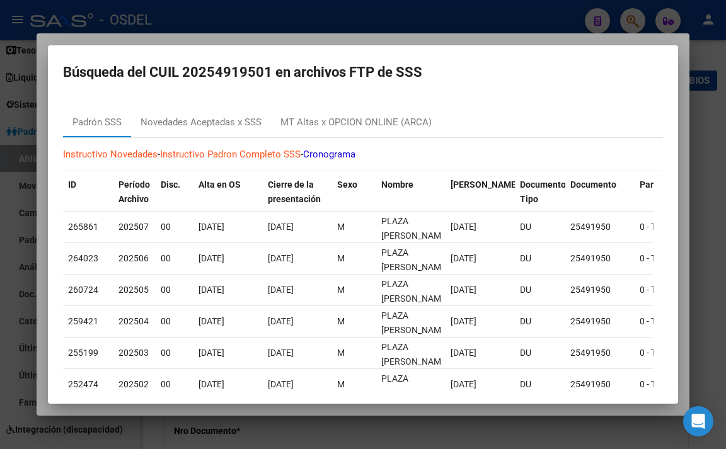
click at [439, 42] on div at bounding box center [363, 224] width 726 height 449
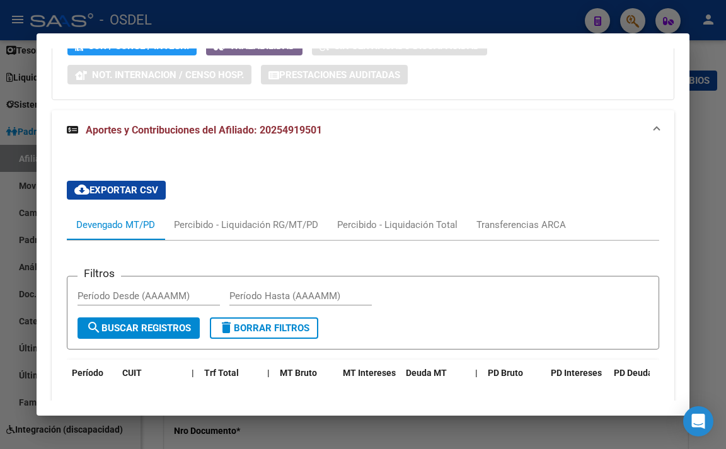
scroll to position [1134, 0]
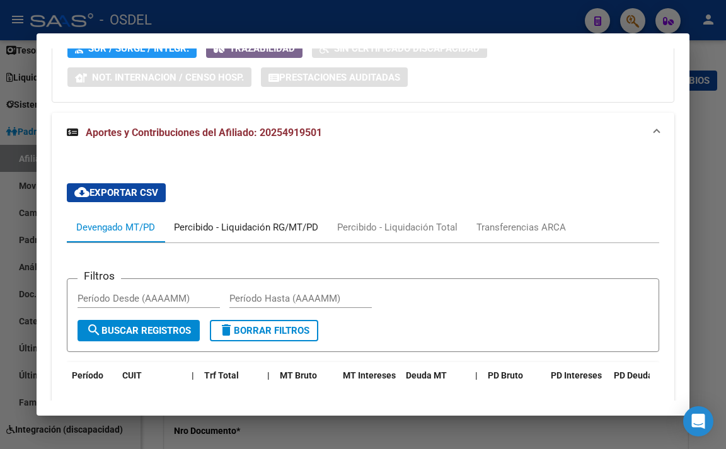
click at [250, 234] on div "Percibido - Liquidación RG/MT/PD" at bounding box center [246, 228] width 144 height 14
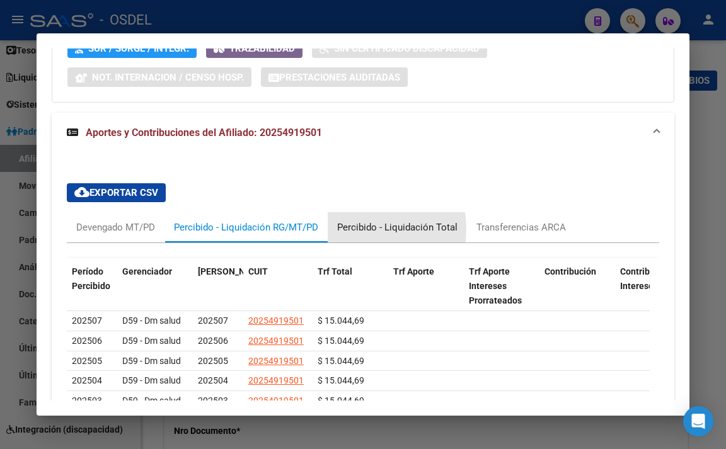
click at [360, 234] on div "Percibido - Liquidación Total" at bounding box center [397, 228] width 120 height 14
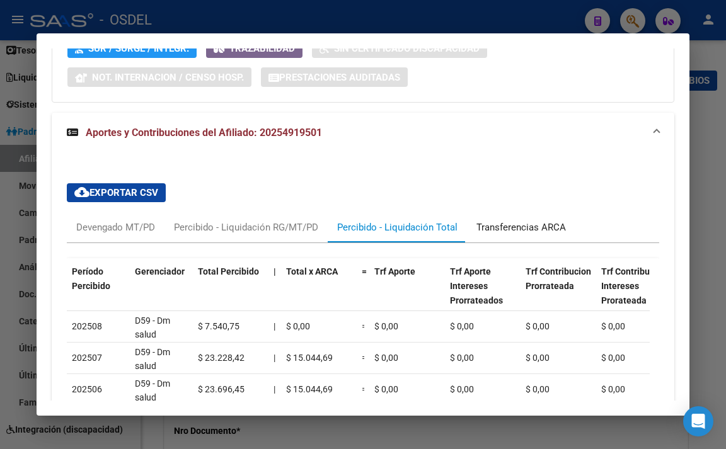
click at [486, 234] on div "Transferencias ARCA" at bounding box center [520, 228] width 89 height 14
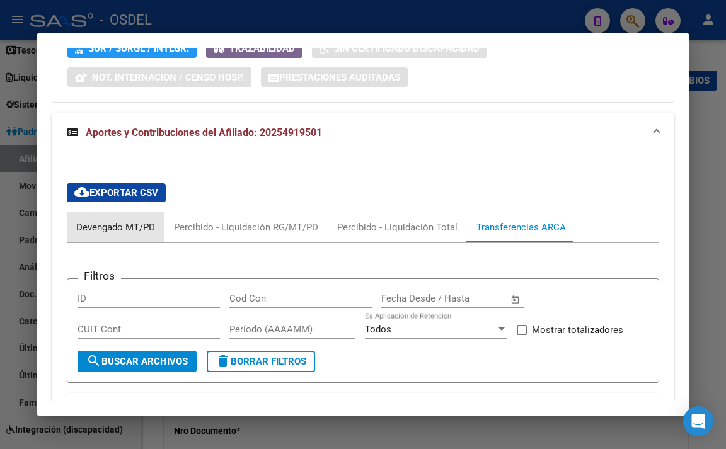
click at [139, 243] on div "Devengado MT/PD" at bounding box center [116, 227] width 98 height 30
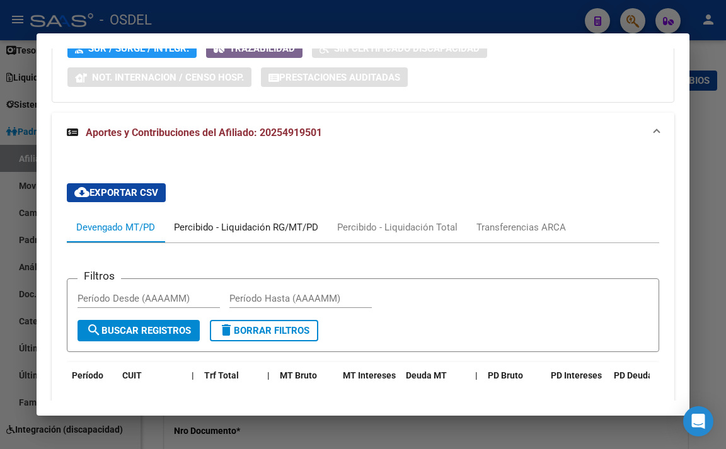
click at [240, 234] on div "Percibido - Liquidación RG/MT/PD" at bounding box center [246, 228] width 144 height 14
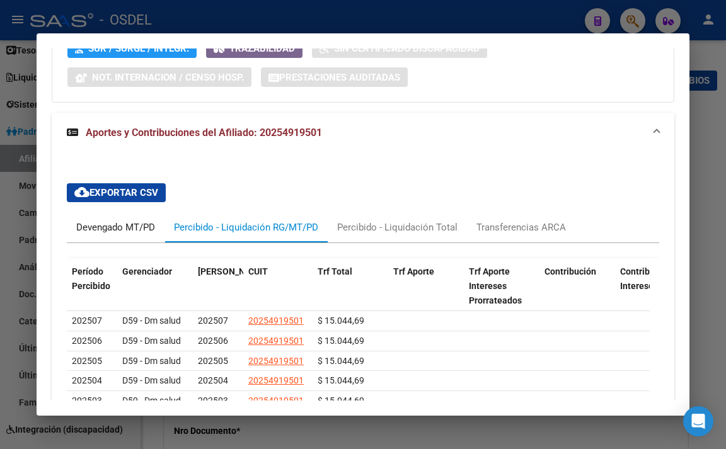
click at [149, 234] on div "Devengado MT/PD" at bounding box center [115, 228] width 79 height 14
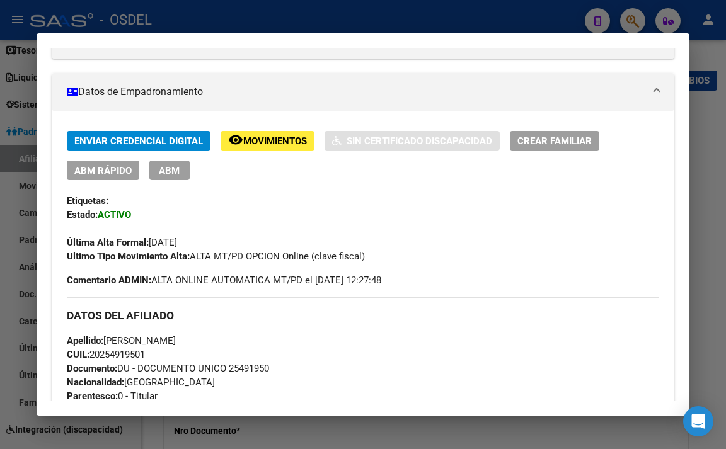
scroll to position [0, 0]
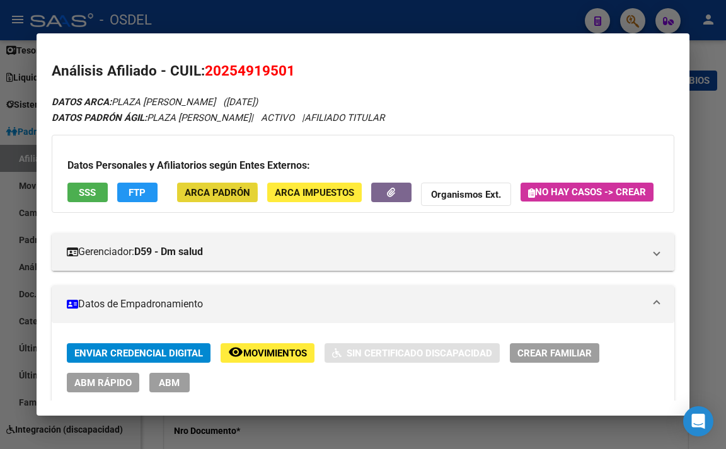
click at [204, 194] on span "ARCA Padrón" at bounding box center [218, 192] width 66 height 11
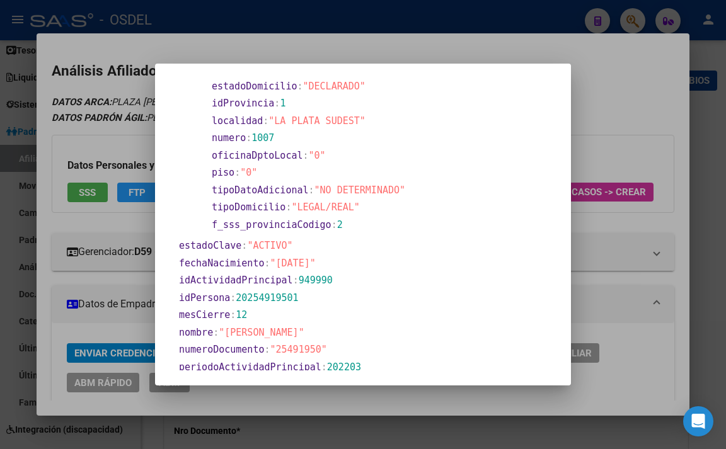
scroll to position [302, 0]
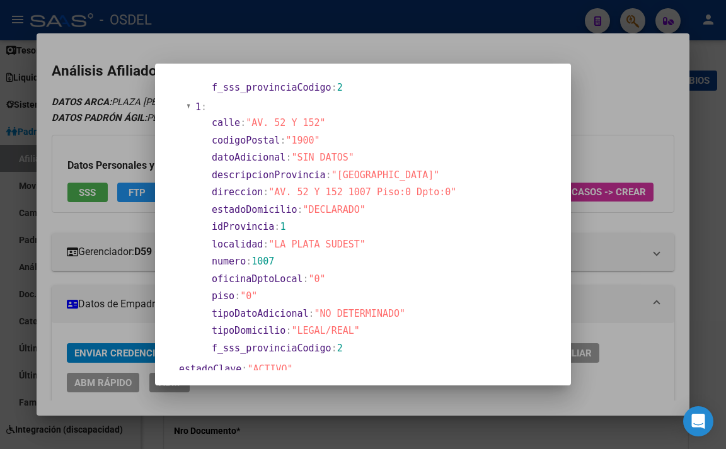
click at [372, 49] on div at bounding box center [363, 224] width 726 height 449
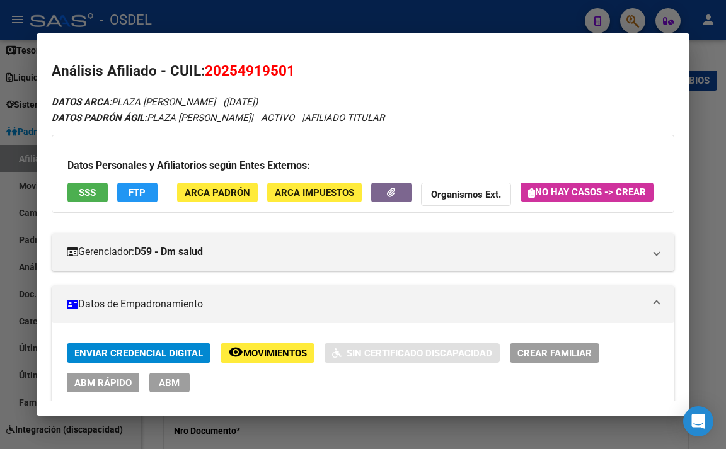
click at [135, 188] on span "FTP" at bounding box center [137, 192] width 17 height 11
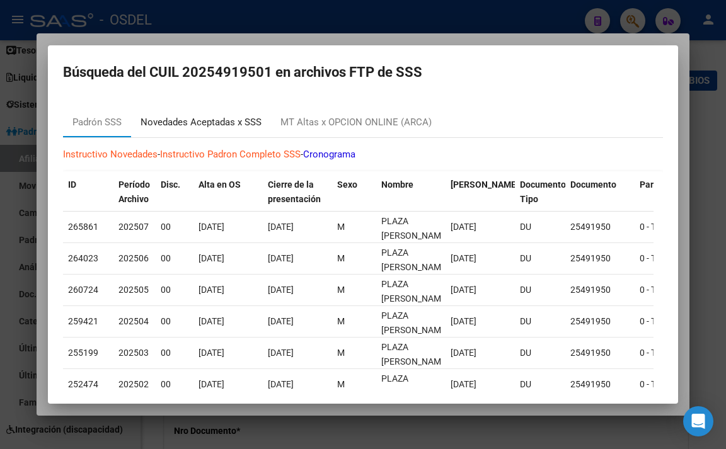
click at [238, 121] on div "Novedades Aceptadas x SSS" at bounding box center [201, 122] width 121 height 14
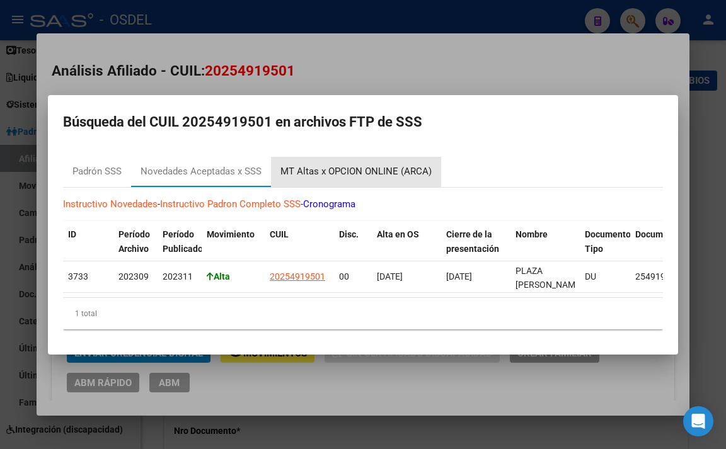
click at [373, 172] on div "MT Altas x OPCION ONLINE (ARCA)" at bounding box center [355, 171] width 151 height 14
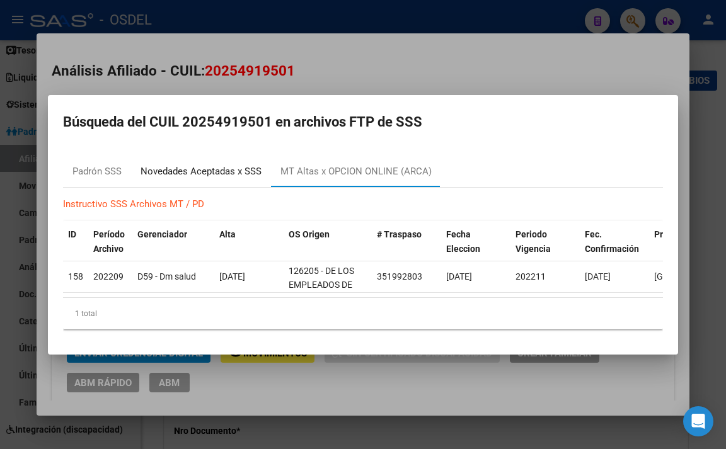
click at [251, 175] on div "Novedades Aceptadas x SSS" at bounding box center [201, 172] width 140 height 30
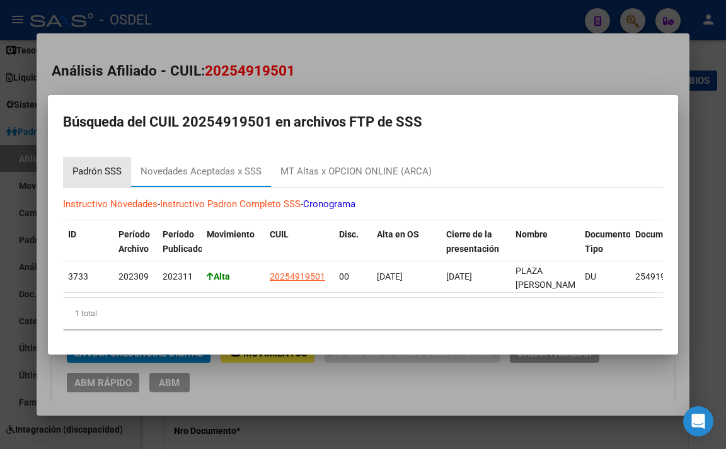
click at [103, 171] on div "Padrón SSS" at bounding box center [96, 171] width 49 height 14
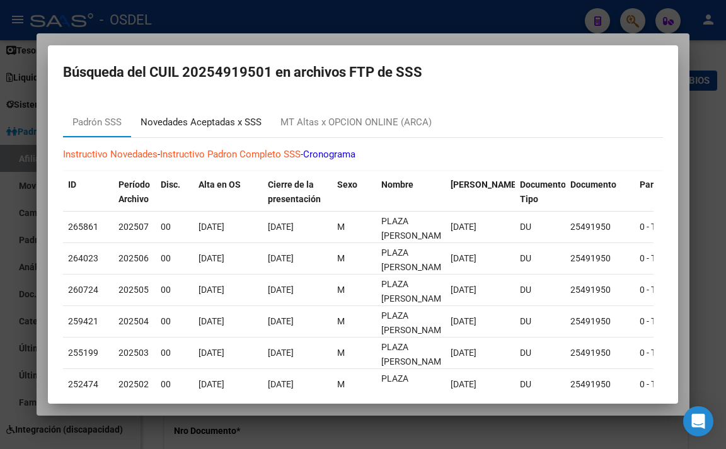
click at [198, 125] on div "Novedades Aceptadas x SSS" at bounding box center [201, 122] width 121 height 14
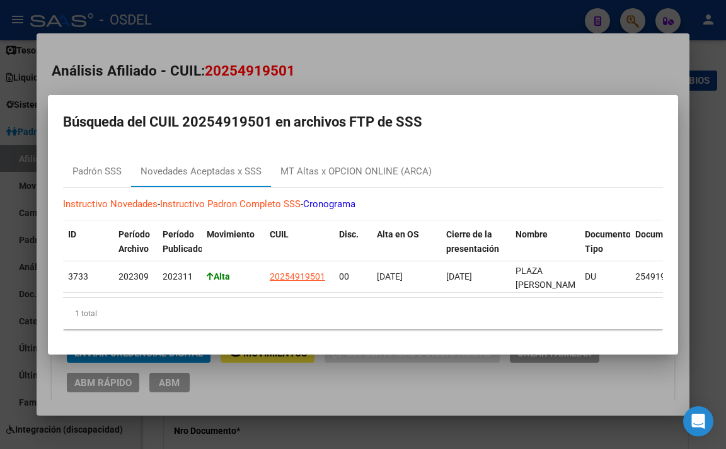
click at [544, 26] on div at bounding box center [363, 224] width 726 height 449
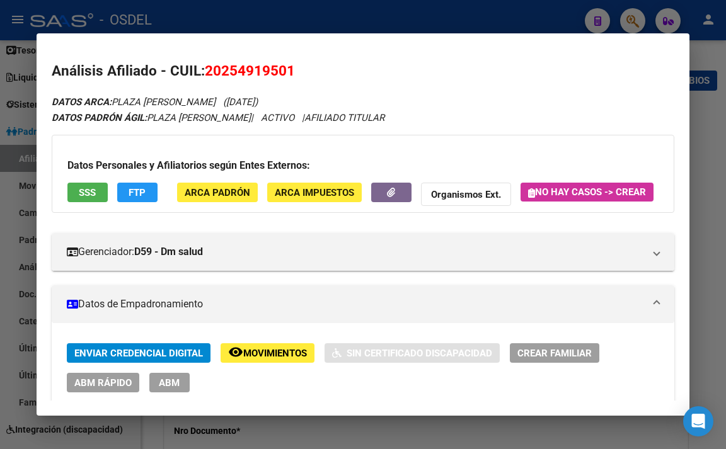
click at [542, 21] on div at bounding box center [363, 224] width 726 height 449
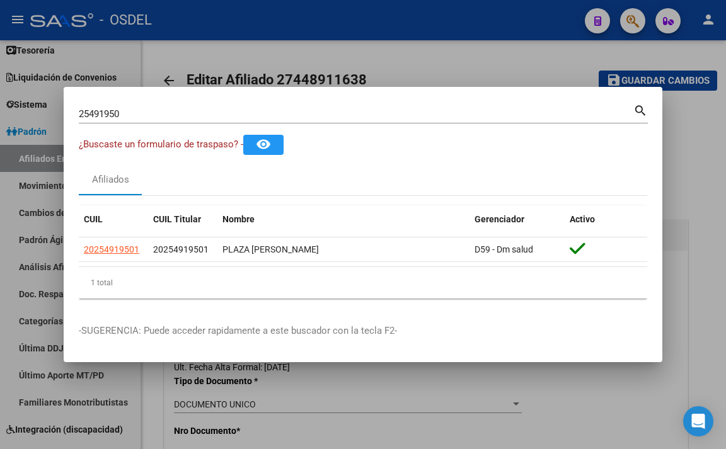
click at [533, 3] on div at bounding box center [363, 224] width 726 height 449
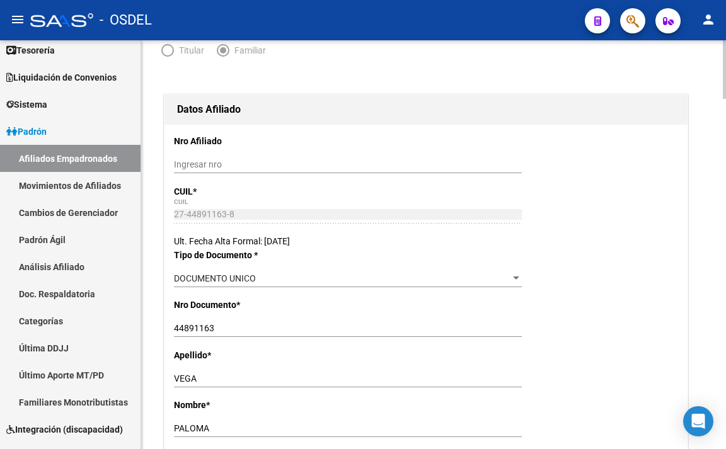
scroll to position [0, 0]
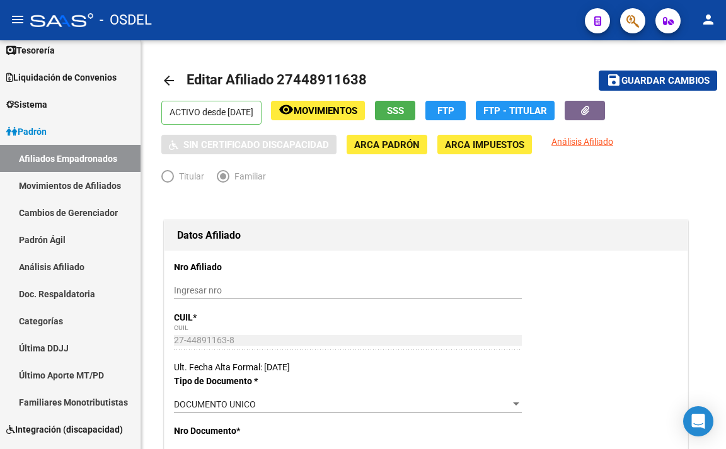
click at [625, 23] on button "button" at bounding box center [632, 20] width 25 height 25
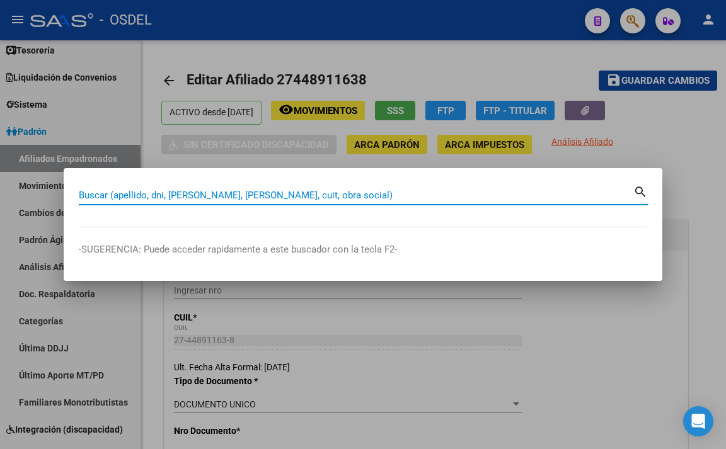
click at [323, 197] on input "Buscar (apellido, dni, [PERSON_NAME], [PERSON_NAME], cuit, obra social)" at bounding box center [356, 195] width 554 height 11
paste input "20254919501"
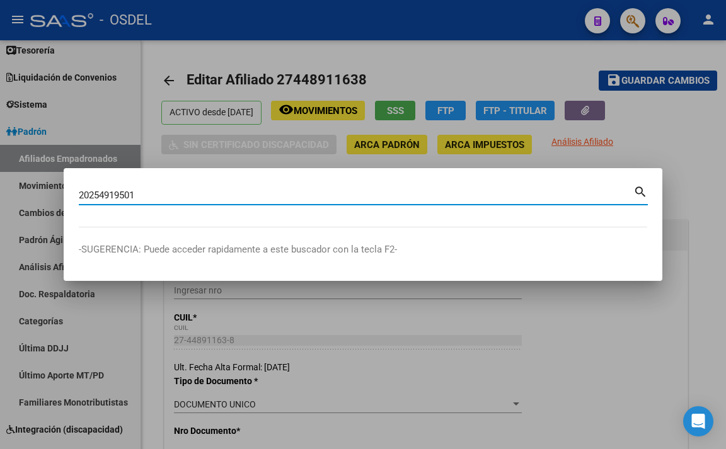
type input "20254919501"
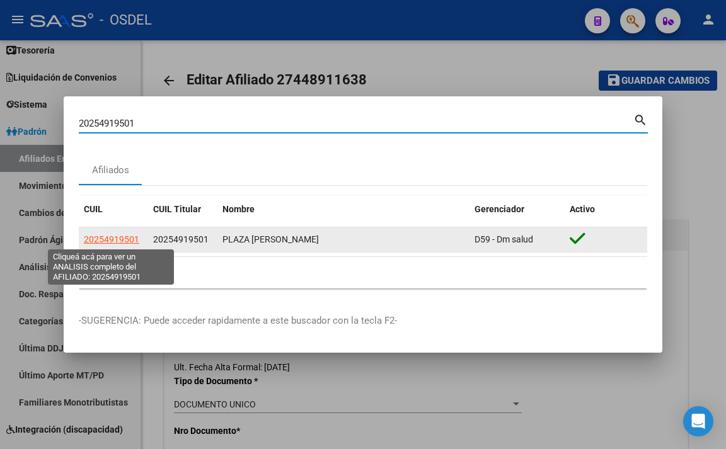
click at [129, 241] on span "20254919501" at bounding box center [111, 239] width 55 height 10
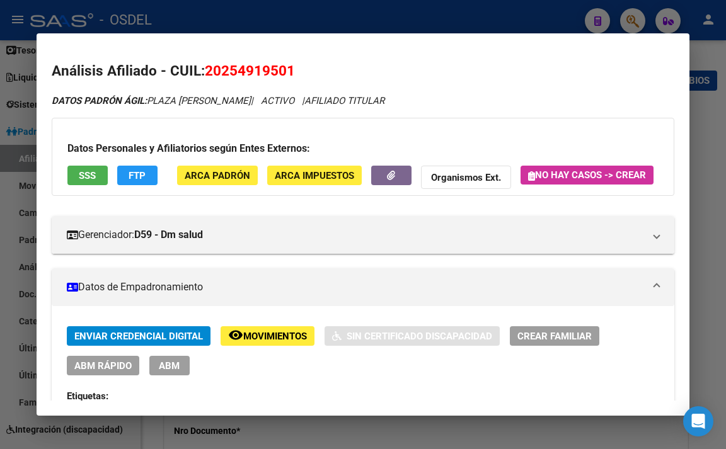
click at [105, 180] on button "SSS" at bounding box center [87, 176] width 40 height 20
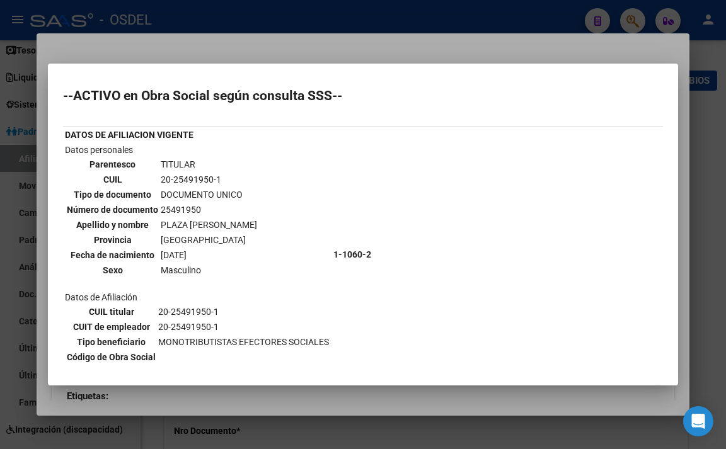
click at [415, 31] on div at bounding box center [363, 224] width 726 height 449
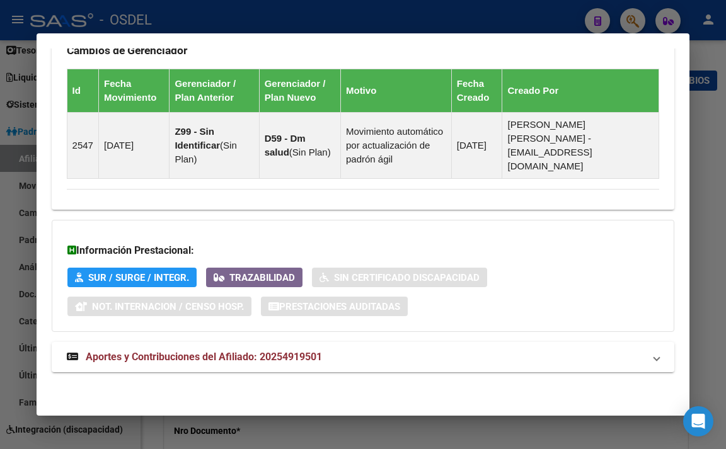
scroll to position [902, 0]
click at [381, 348] on mat-expansion-panel-header "Aportes y Contribuciones del Afiliado: 20254919501" at bounding box center [363, 357] width 623 height 30
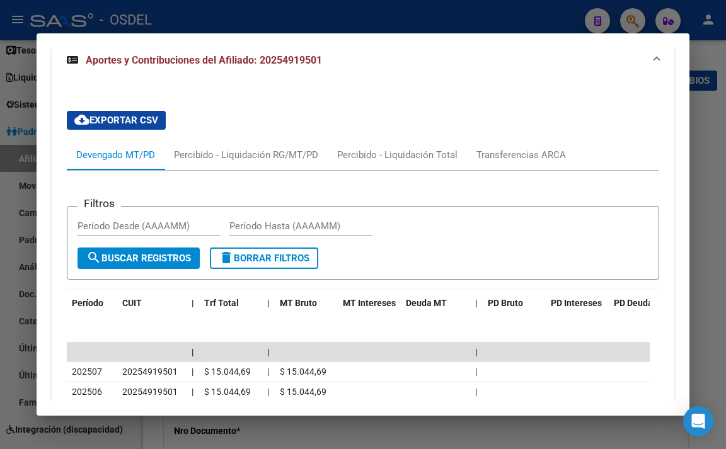
scroll to position [1155, 0]
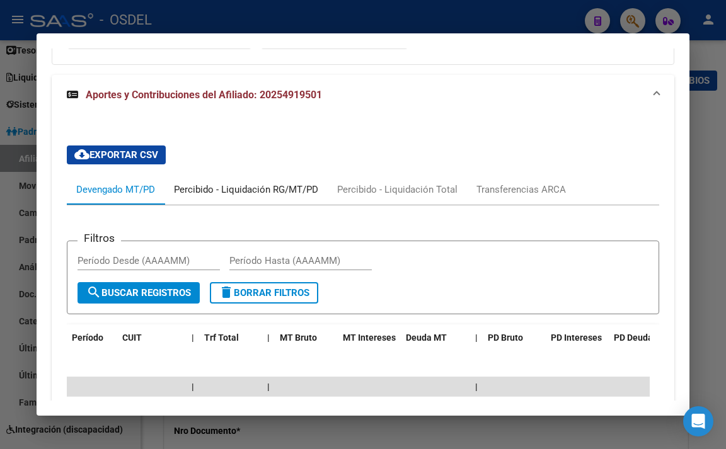
click at [256, 197] on div "Percibido - Liquidación RG/MT/PD" at bounding box center [246, 190] width 144 height 14
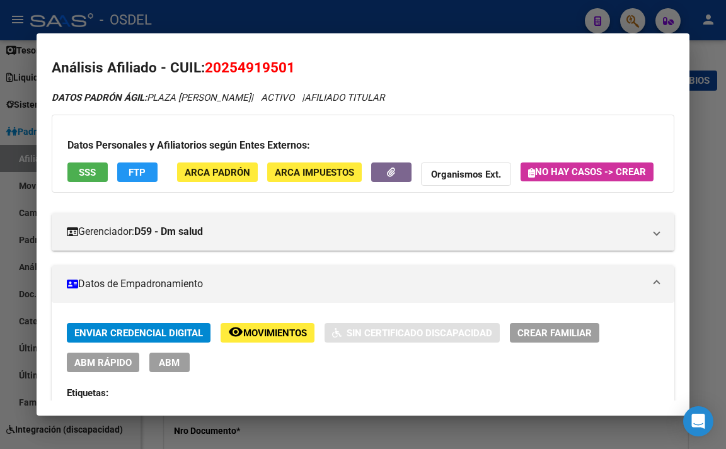
scroll to position [0, 0]
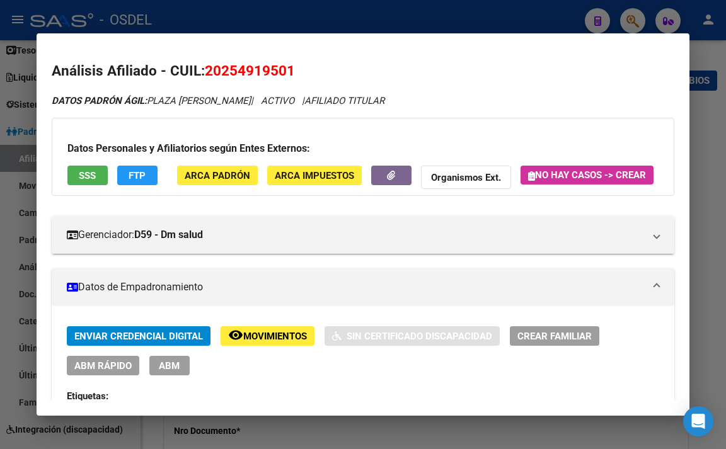
click at [220, 175] on span "ARCA Padrón" at bounding box center [218, 175] width 66 height 11
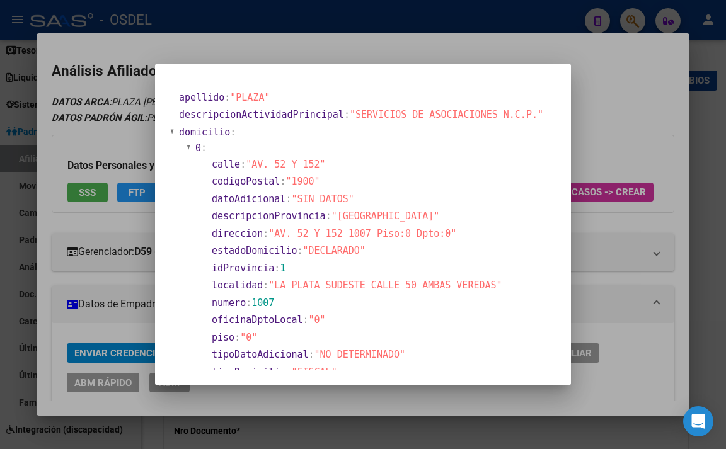
click at [486, 52] on div at bounding box center [363, 224] width 726 height 449
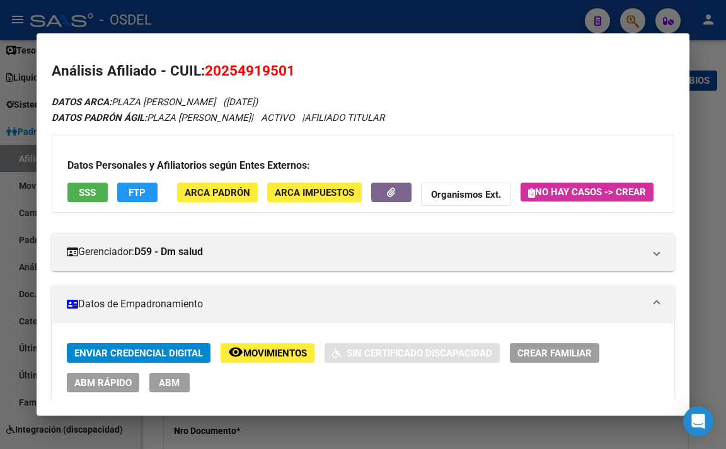
click at [147, 198] on button "FTP" at bounding box center [137, 193] width 40 height 20
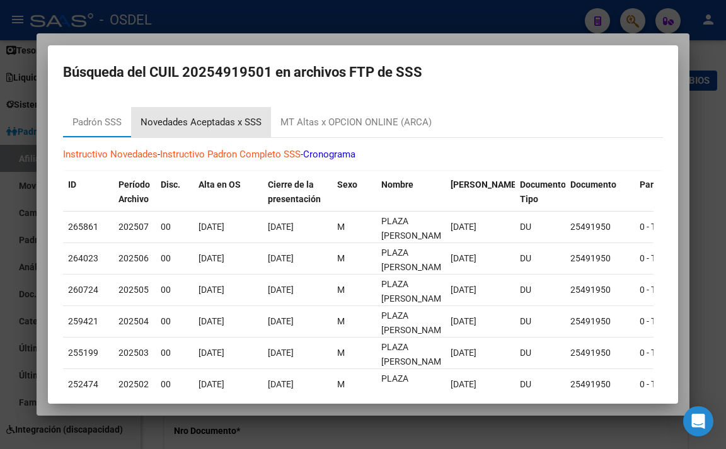
click at [229, 125] on div "Novedades Aceptadas x SSS" at bounding box center [201, 122] width 121 height 14
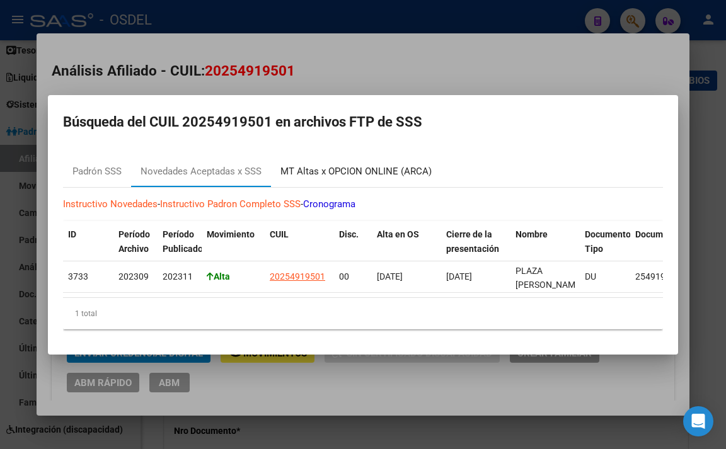
click at [365, 170] on div "MT Altas x OPCION ONLINE (ARCA)" at bounding box center [355, 171] width 151 height 14
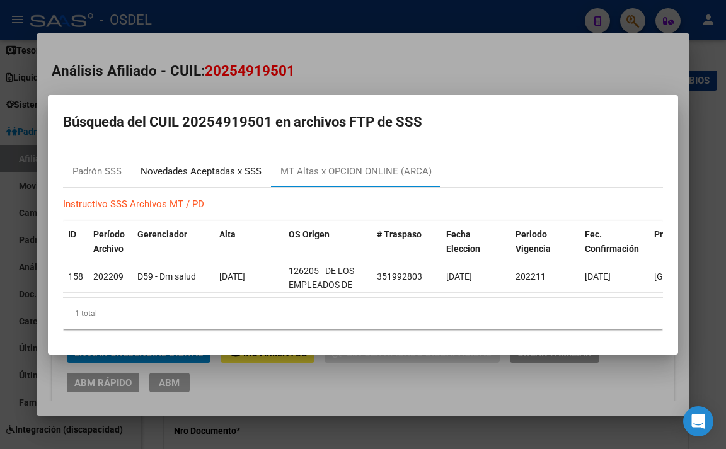
click at [193, 177] on div "Novedades Aceptadas x SSS" at bounding box center [201, 172] width 140 height 30
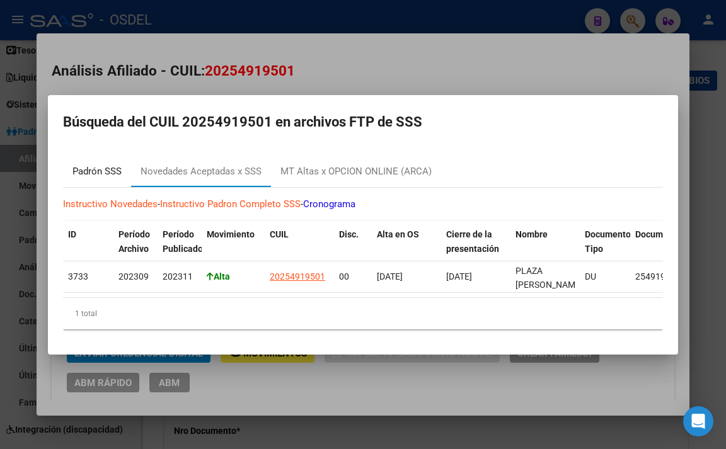
click at [112, 169] on div "Padrón SSS" at bounding box center [96, 171] width 49 height 14
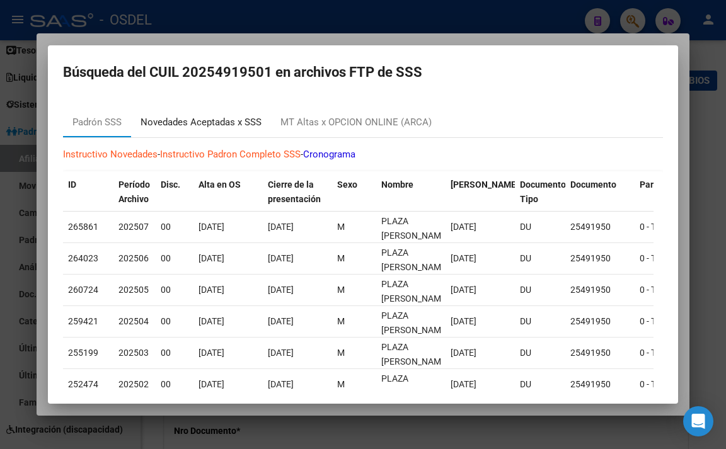
click at [249, 125] on div "Novedades Aceptadas x SSS" at bounding box center [201, 122] width 121 height 14
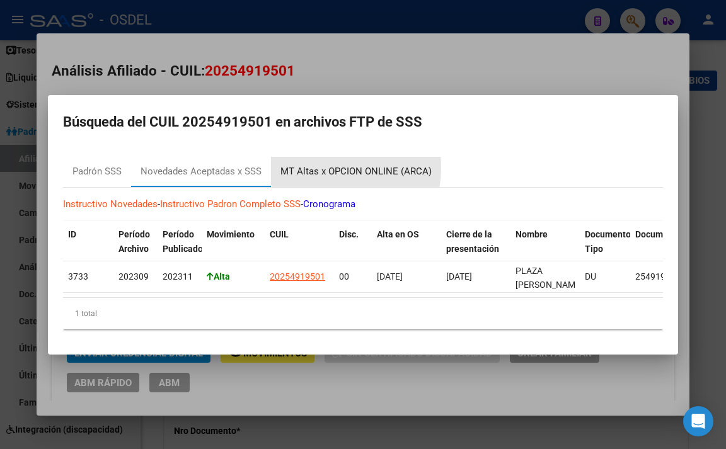
click at [319, 164] on div "MT Altas x OPCION ONLINE (ARCA)" at bounding box center [355, 171] width 151 height 14
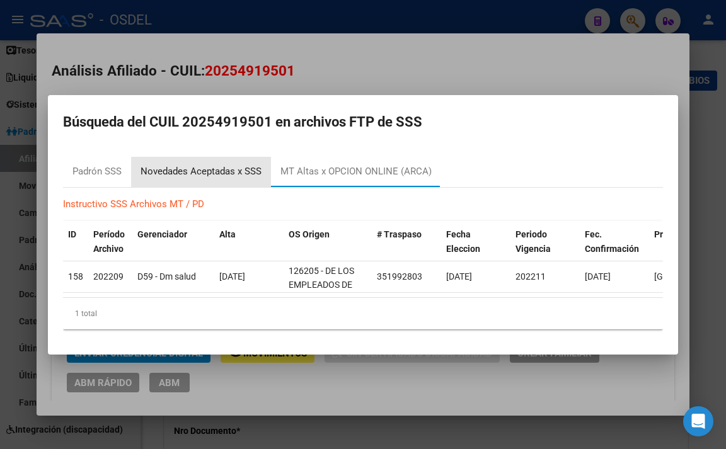
click at [231, 168] on div "Novedades Aceptadas x SSS" at bounding box center [201, 171] width 121 height 14
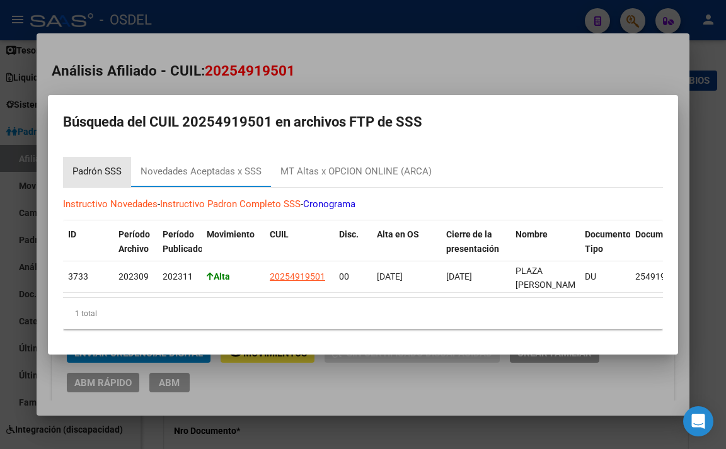
click at [122, 171] on div "Padrón SSS" at bounding box center [97, 172] width 68 height 30
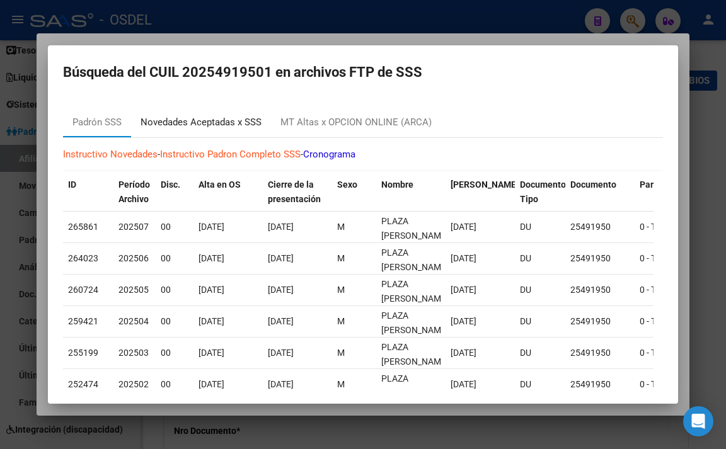
click at [237, 115] on div "Novedades Aceptadas x SSS" at bounding box center [201, 122] width 121 height 14
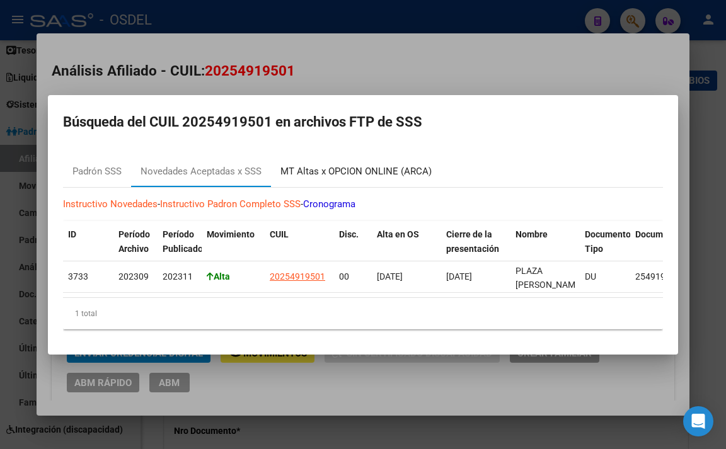
click at [335, 164] on div "MT Altas x OPCION ONLINE (ARCA)" at bounding box center [355, 171] width 151 height 14
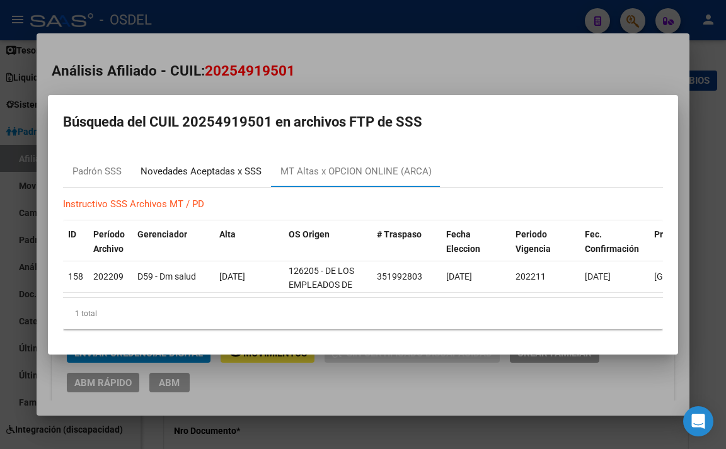
click at [219, 170] on div "Novedades Aceptadas x SSS" at bounding box center [201, 171] width 121 height 14
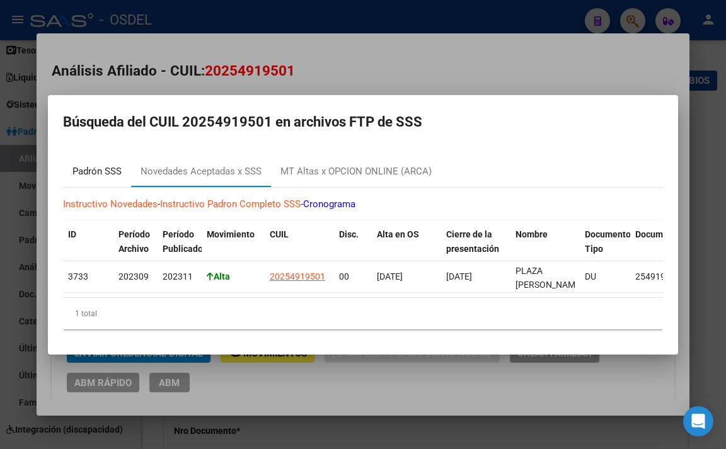
click at [120, 170] on div "Padrón SSS" at bounding box center [96, 171] width 49 height 14
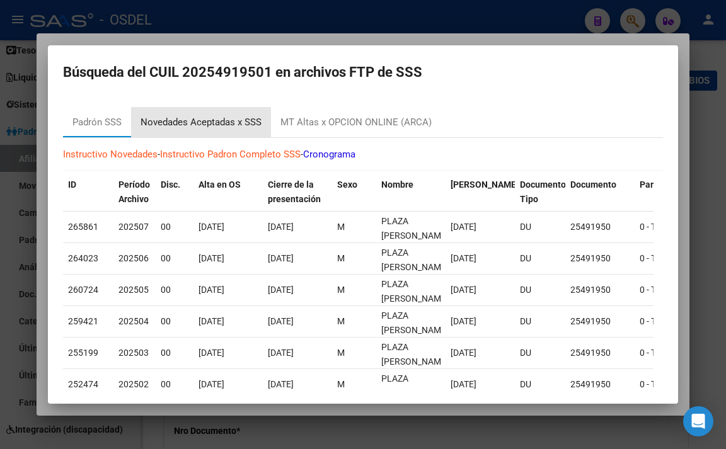
click at [186, 127] on div "Novedades Aceptadas x SSS" at bounding box center [201, 122] width 121 height 14
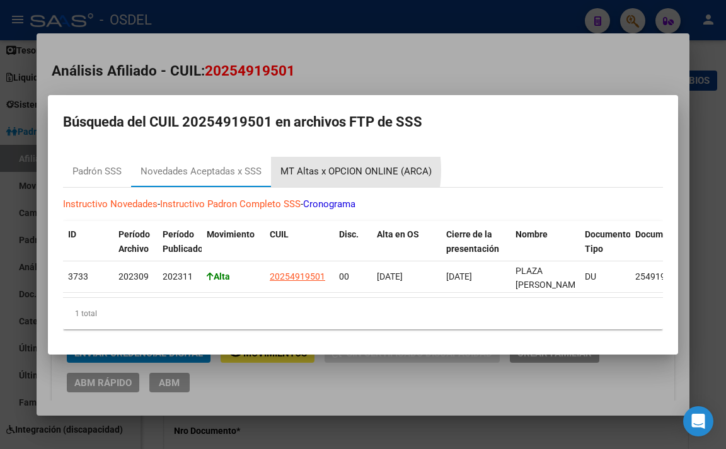
click at [314, 166] on div "MT Altas x OPCION ONLINE (ARCA)" at bounding box center [355, 171] width 151 height 14
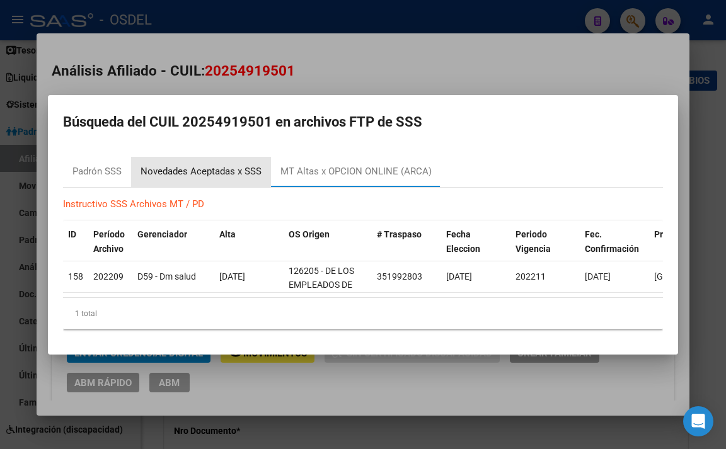
click at [257, 165] on div "Novedades Aceptadas x SSS" at bounding box center [201, 171] width 121 height 14
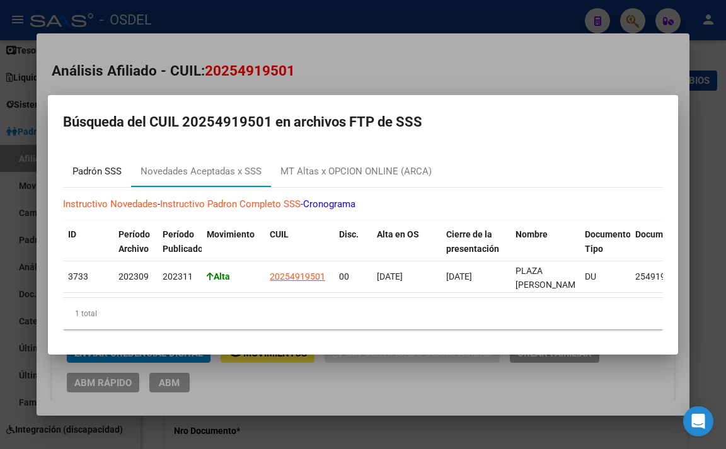
click at [104, 166] on div "Padrón SSS" at bounding box center [96, 171] width 49 height 14
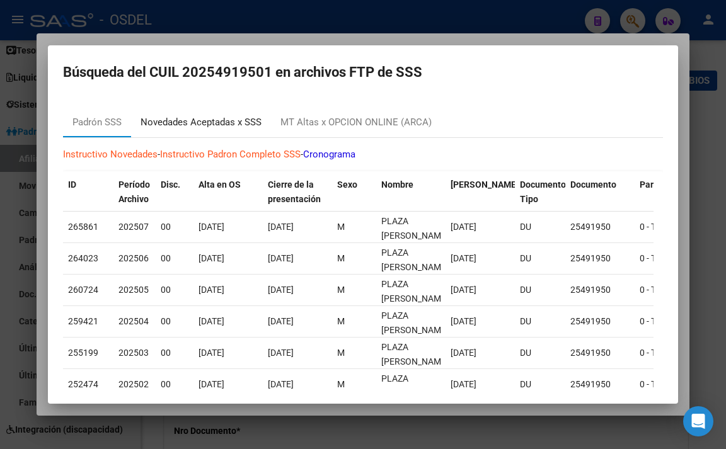
click at [177, 122] on div "Novedades Aceptadas x SSS" at bounding box center [201, 122] width 121 height 14
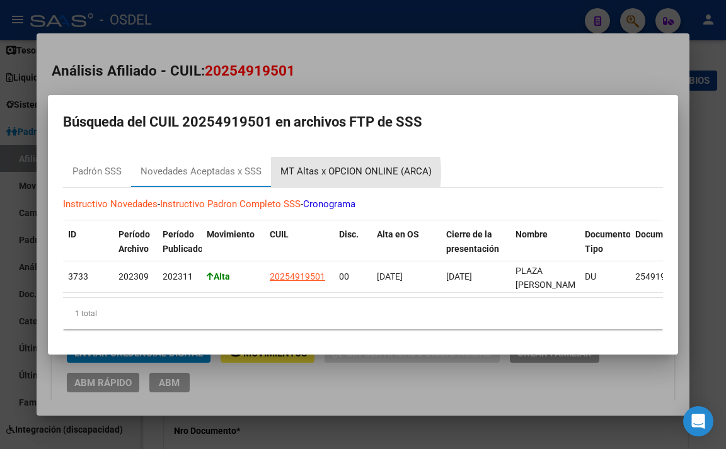
click at [321, 168] on div "MT Altas x OPCION ONLINE (ARCA)" at bounding box center [355, 171] width 151 height 14
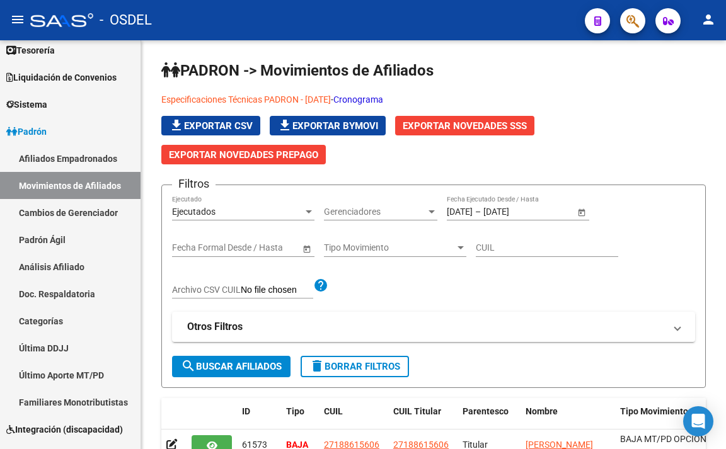
click at [629, 21] on icon "button" at bounding box center [632, 21] width 13 height 14
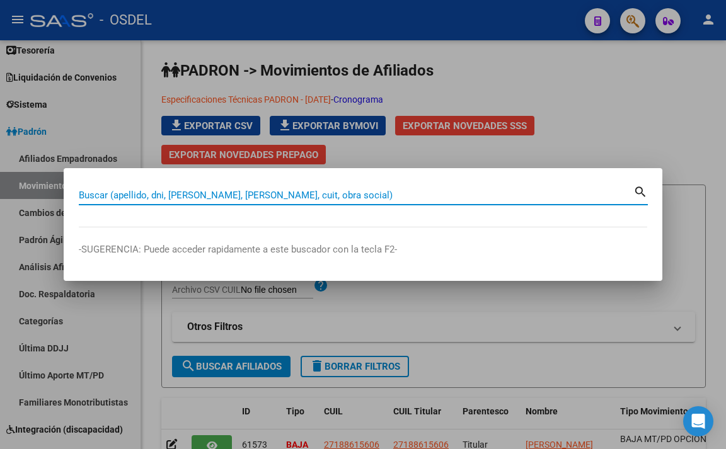
click at [582, 113] on div at bounding box center [363, 224] width 726 height 449
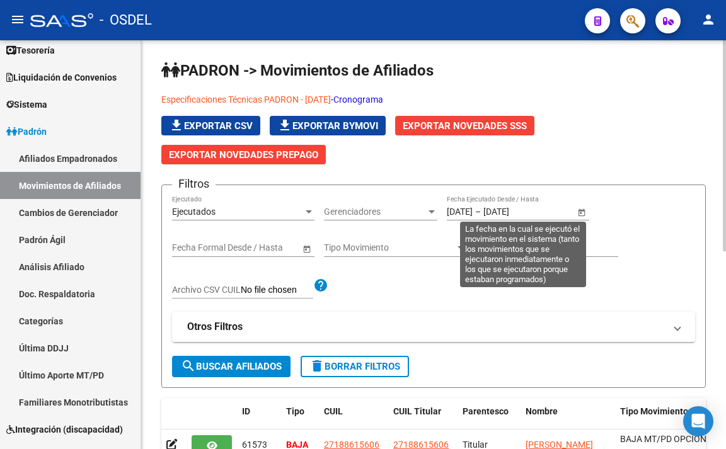
click at [582, 214] on span "Open calendar" at bounding box center [581, 212] width 30 height 30
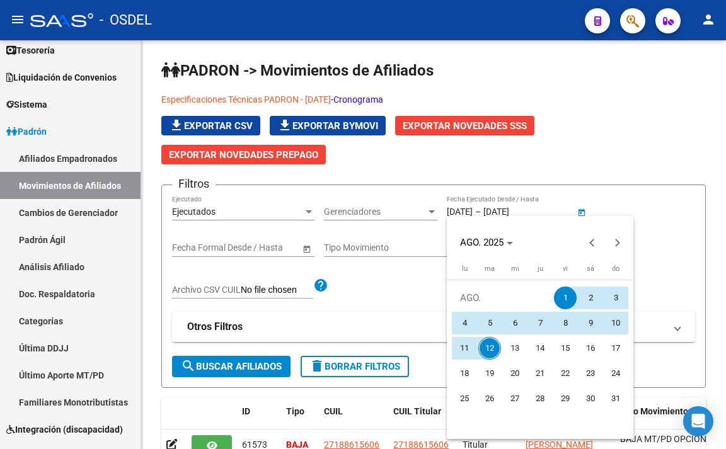
click at [594, 154] on div at bounding box center [363, 224] width 726 height 449
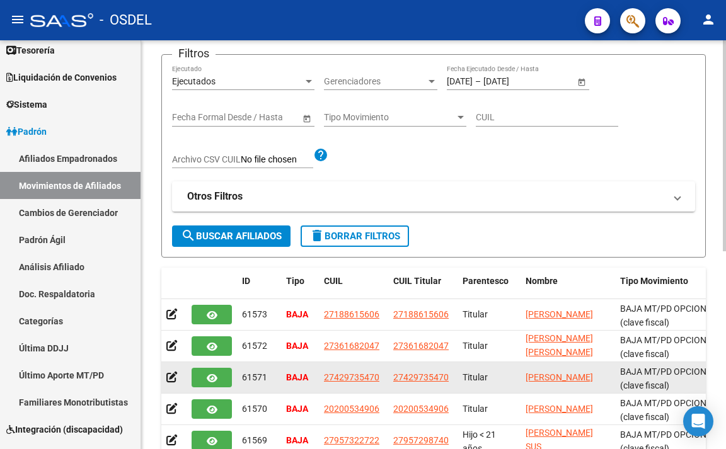
scroll to position [193, 0]
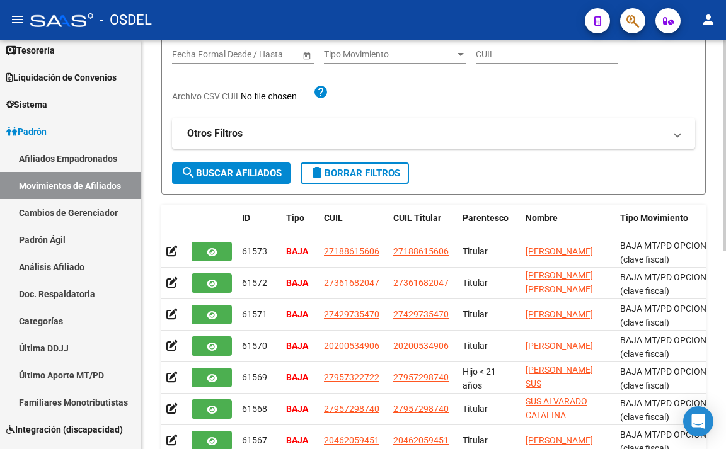
click at [583, 139] on mat-panel-title "Otros Filtros" at bounding box center [426, 134] width 478 height 14
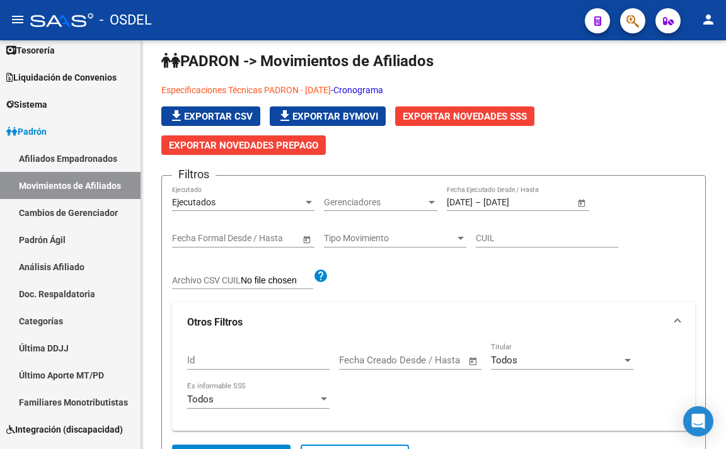
scroll to position [0, 0]
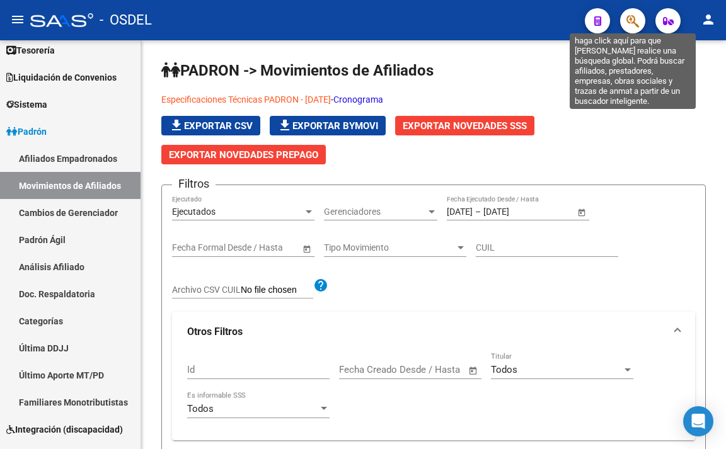
click at [627, 23] on icon "button" at bounding box center [632, 21] width 13 height 14
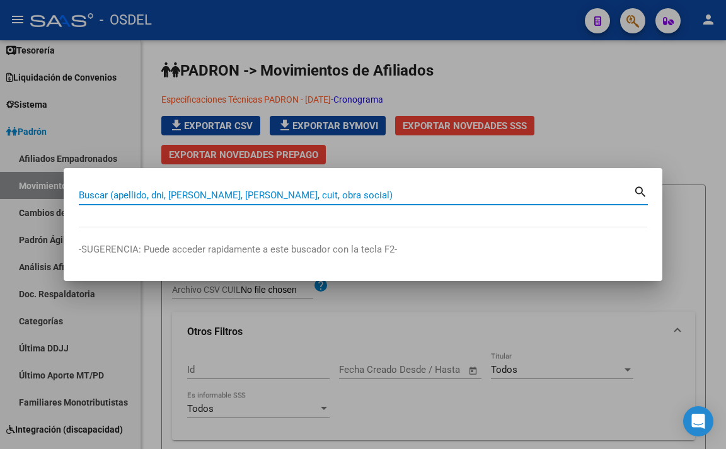
click at [440, 199] on input "Buscar (apellido, dni, [PERSON_NAME], [PERSON_NAME], cuit, obra social)" at bounding box center [356, 195] width 554 height 11
paste input "20254919501"
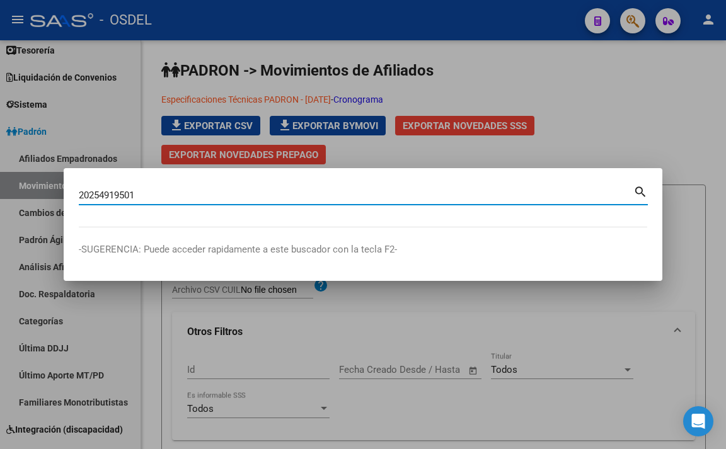
type input "20254919501"
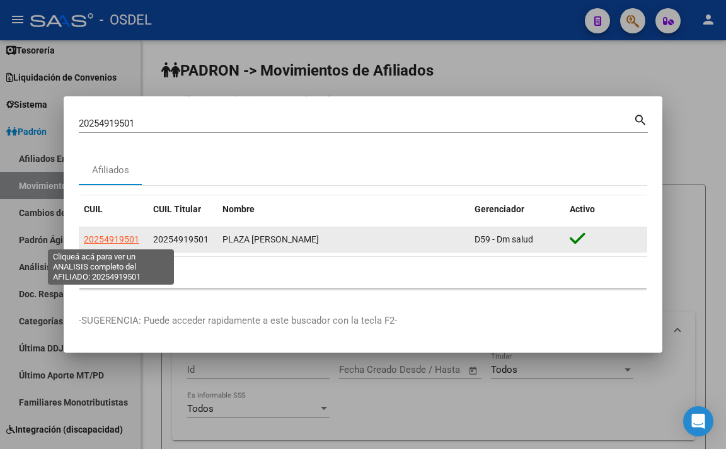
click at [112, 239] on span "20254919501" at bounding box center [111, 239] width 55 height 10
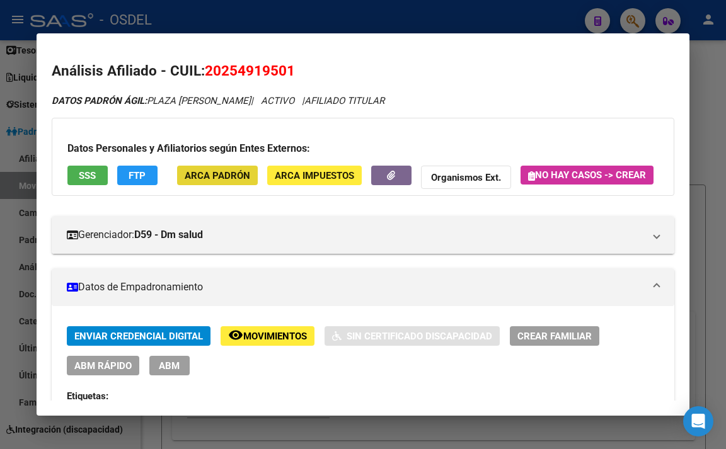
click at [219, 177] on span "ARCA Padrón" at bounding box center [218, 175] width 66 height 11
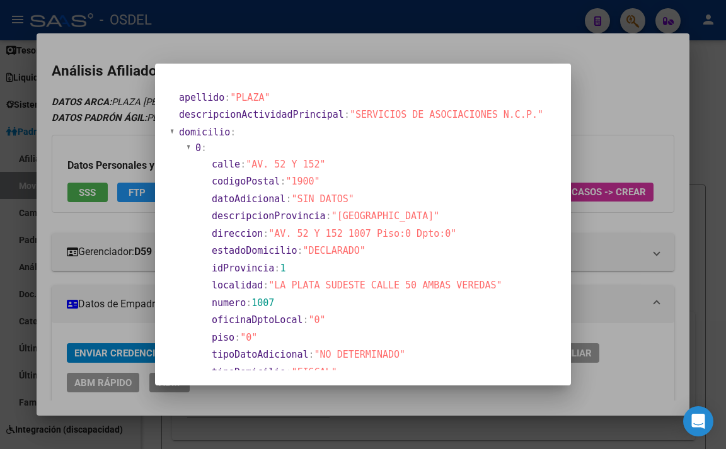
click at [590, 72] on div at bounding box center [363, 224] width 726 height 449
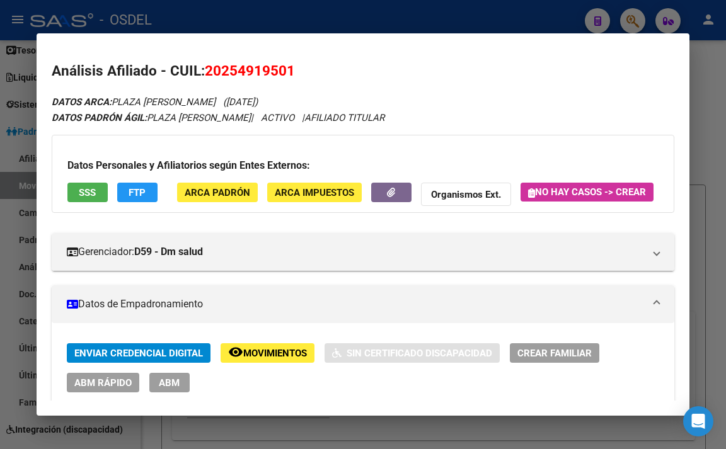
click at [480, 14] on div at bounding box center [363, 224] width 726 height 449
